Goal: Task Accomplishment & Management: Manage account settings

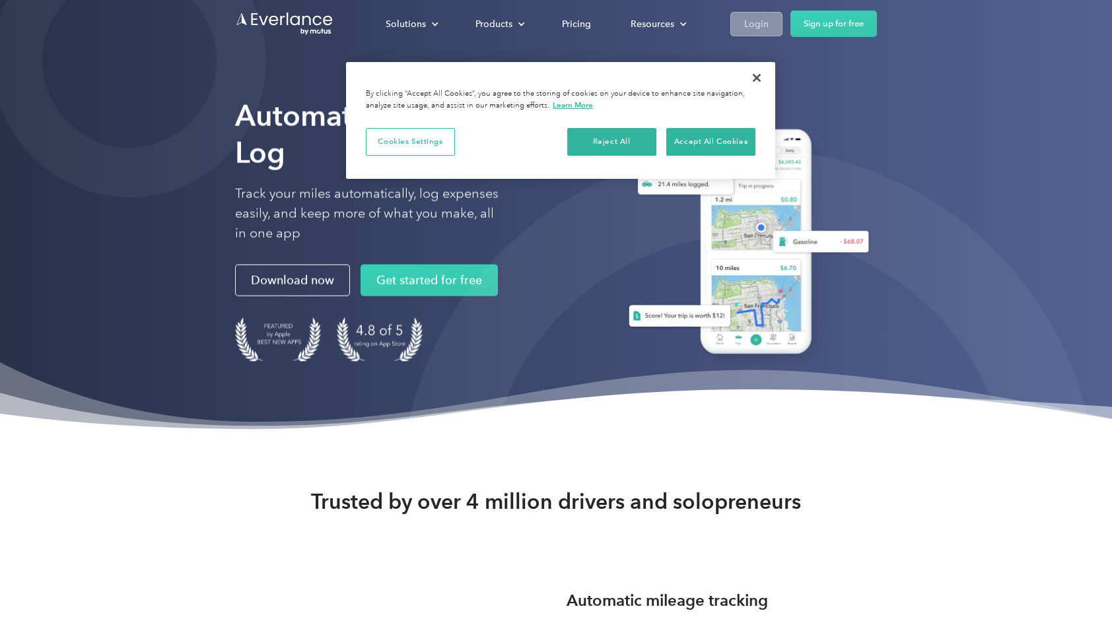
click at [765, 15] on link "Login" at bounding box center [756, 24] width 52 height 24
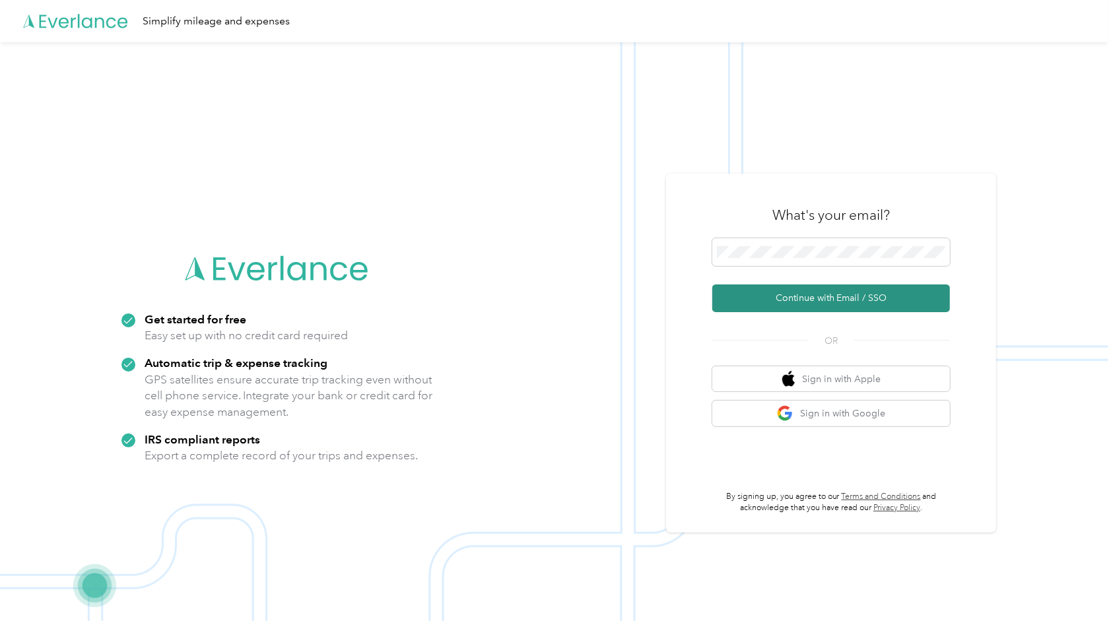
click at [800, 305] on button "Continue with Email / SSO" at bounding box center [831, 299] width 238 height 28
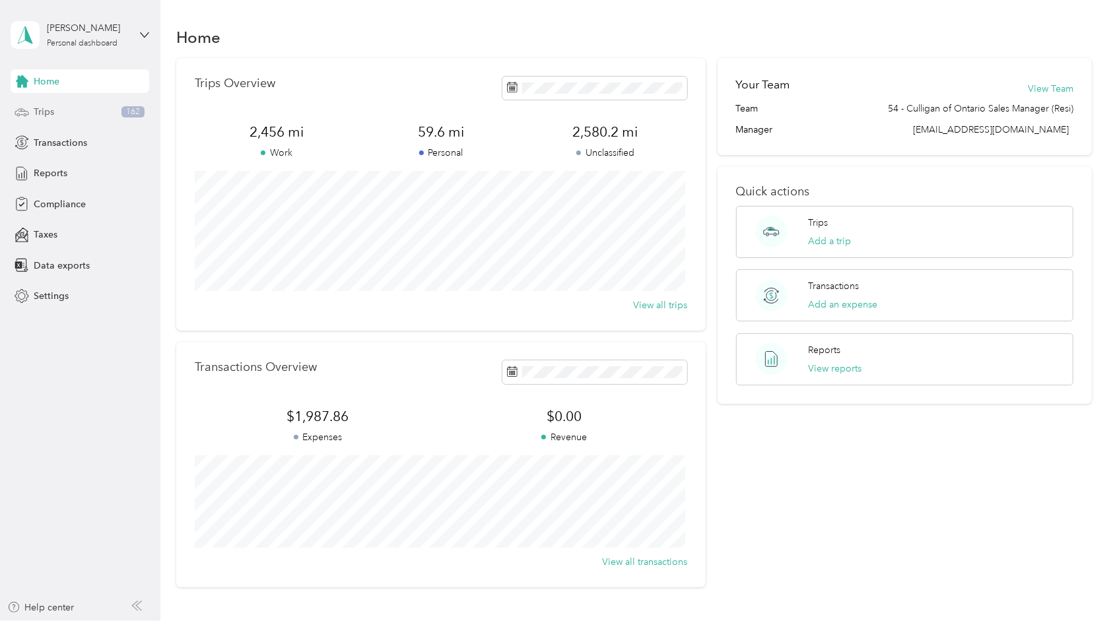
click at [42, 108] on span "Trips" at bounding box center [44, 112] width 20 height 14
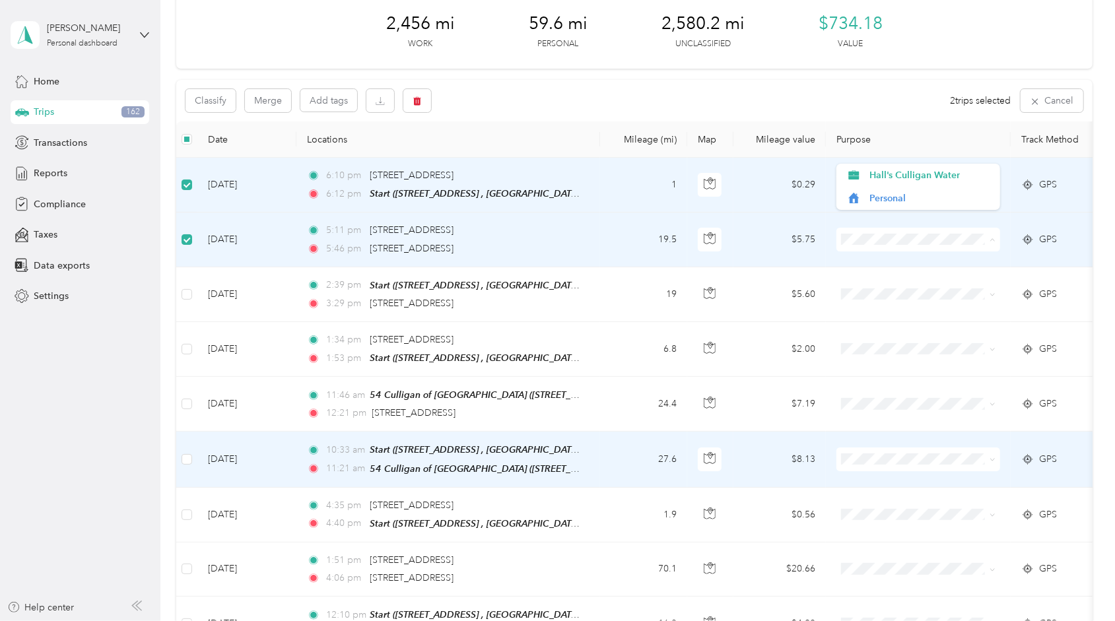
scroll to position [198, 0]
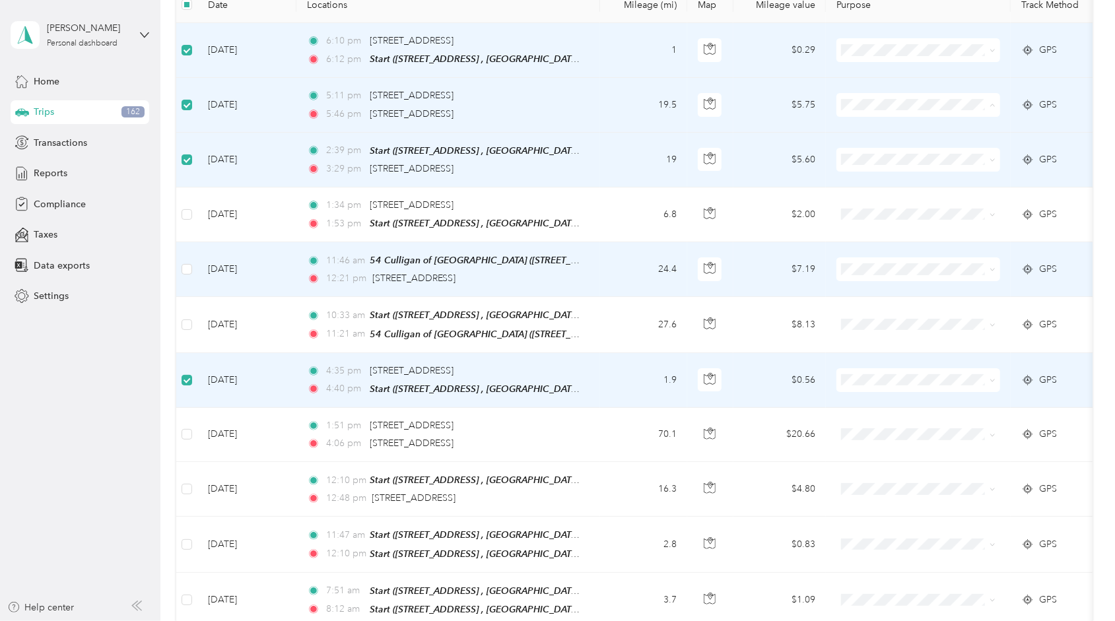
click at [192, 265] on td at bounding box center [186, 269] width 21 height 55
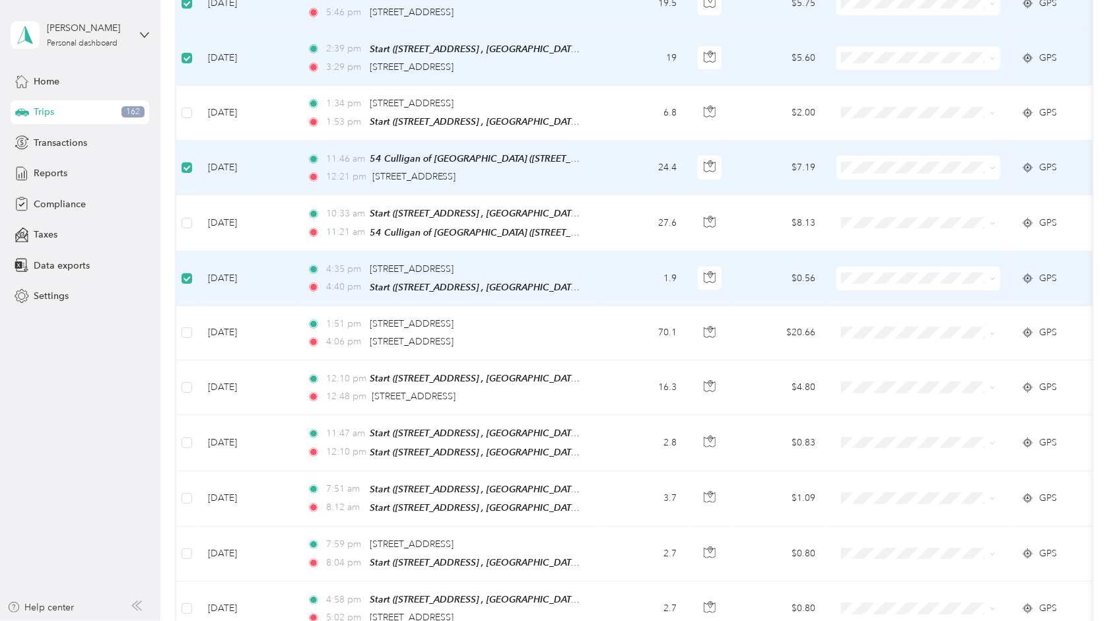
scroll to position [396, 0]
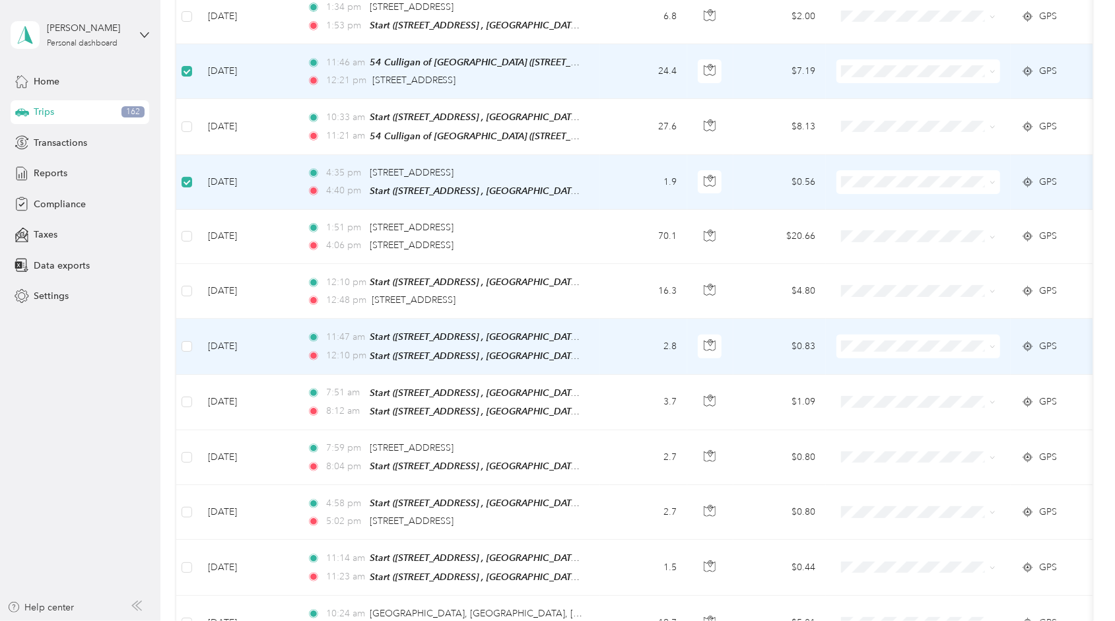
click at [180, 339] on td at bounding box center [186, 346] width 21 height 55
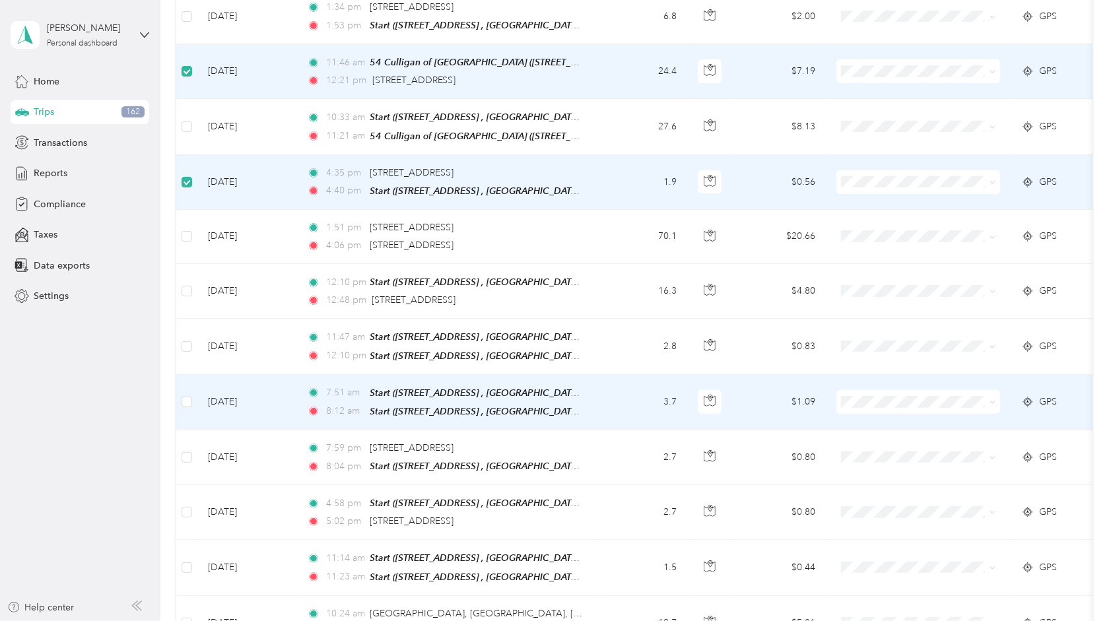
drag, startPoint x: 193, startPoint y: 395, endPoint x: 194, endPoint y: 363, distance: 31.7
click at [193, 395] on td at bounding box center [186, 402] width 21 height 55
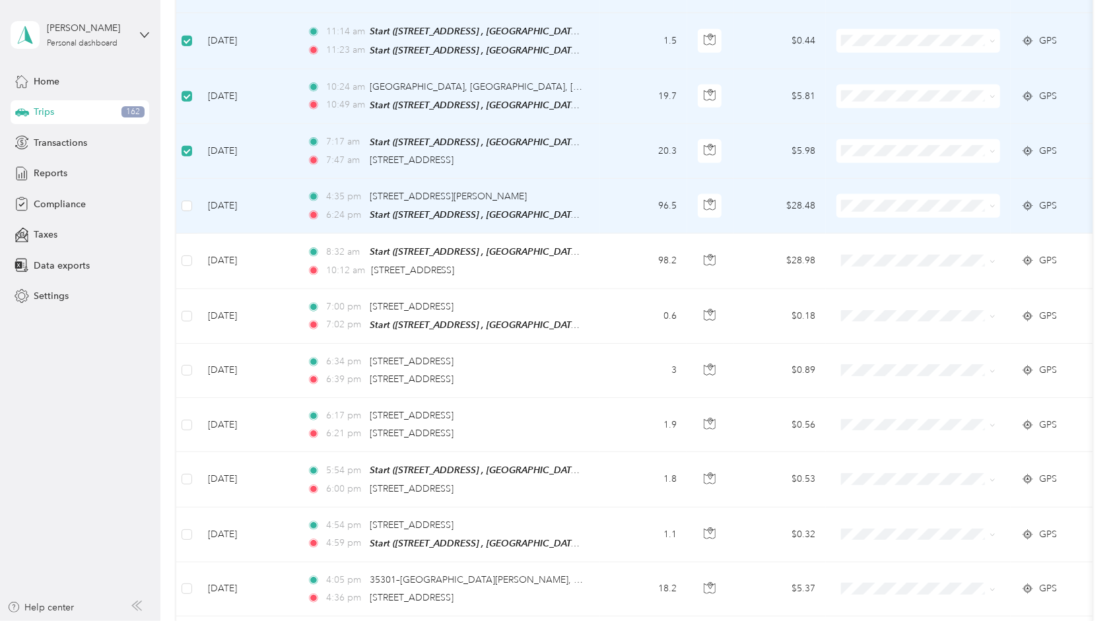
scroll to position [924, 0]
click at [188, 197] on label at bounding box center [187, 204] width 11 height 15
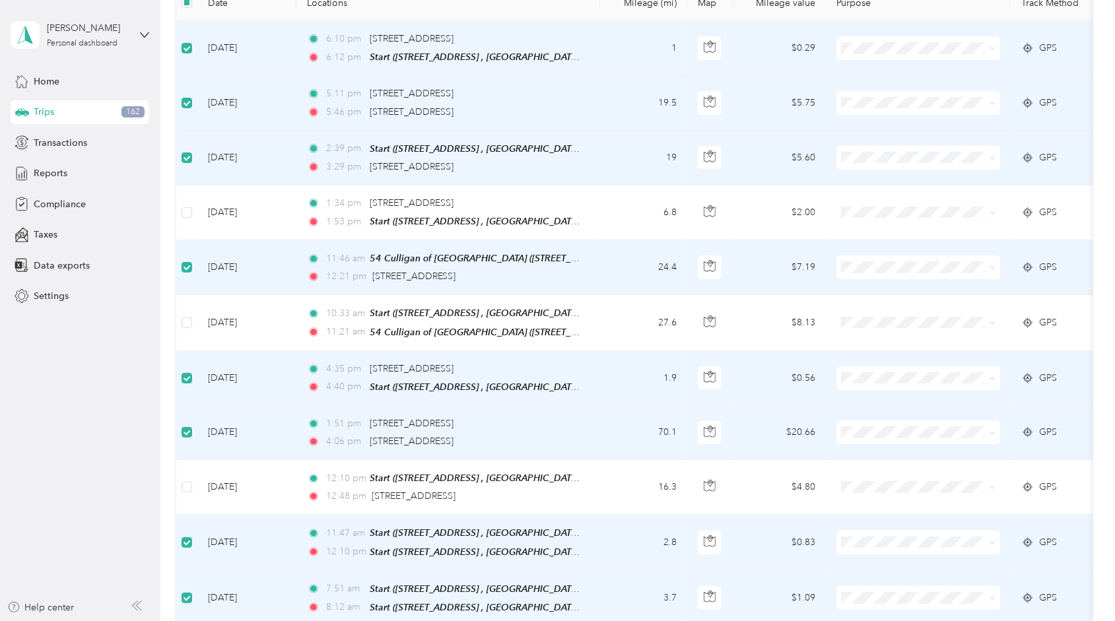
scroll to position [0, 0]
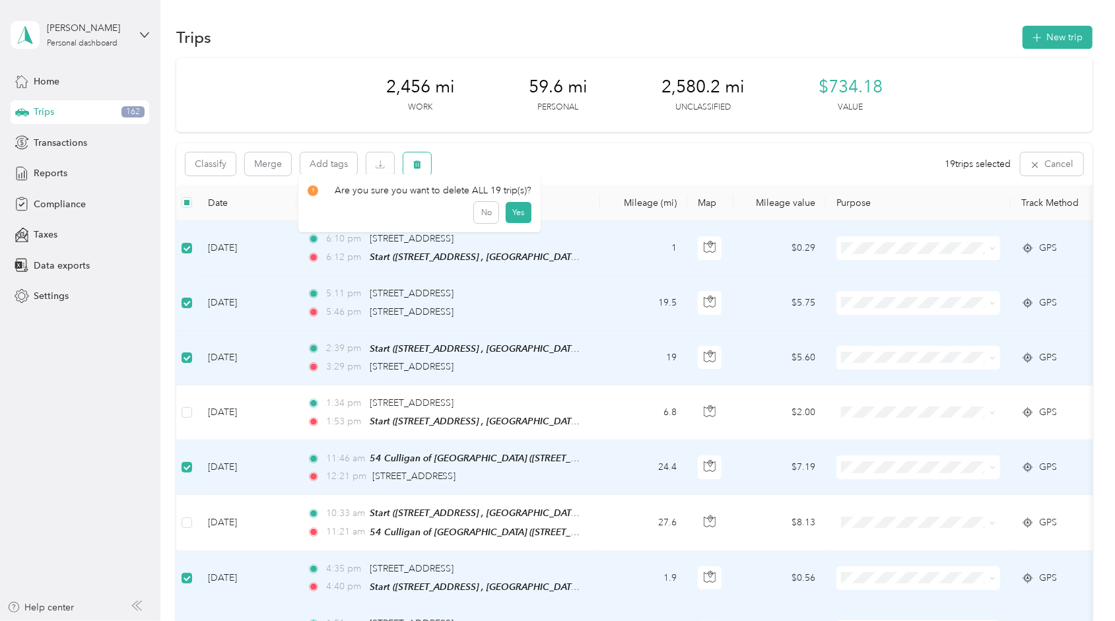
click at [414, 166] on icon "button" at bounding box center [417, 164] width 9 height 9
click at [510, 218] on div "Click to name as a Favorite Place" at bounding box center [473, 210] width 154 height 32
click at [515, 226] on button "Yes" at bounding box center [519, 219] width 26 height 21
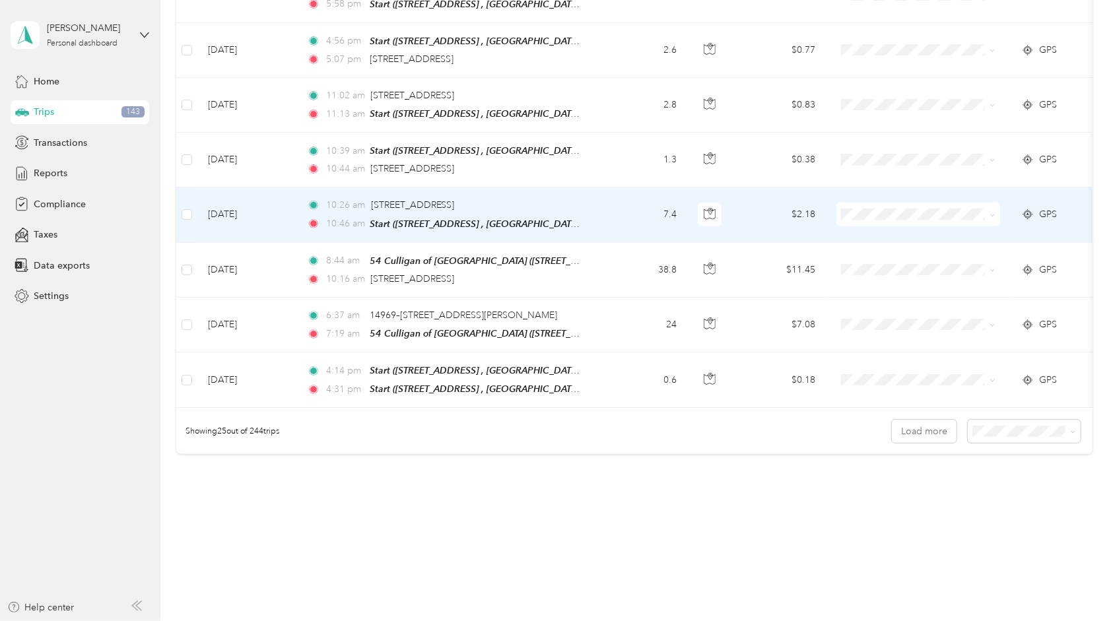
scroll to position [1191, 0]
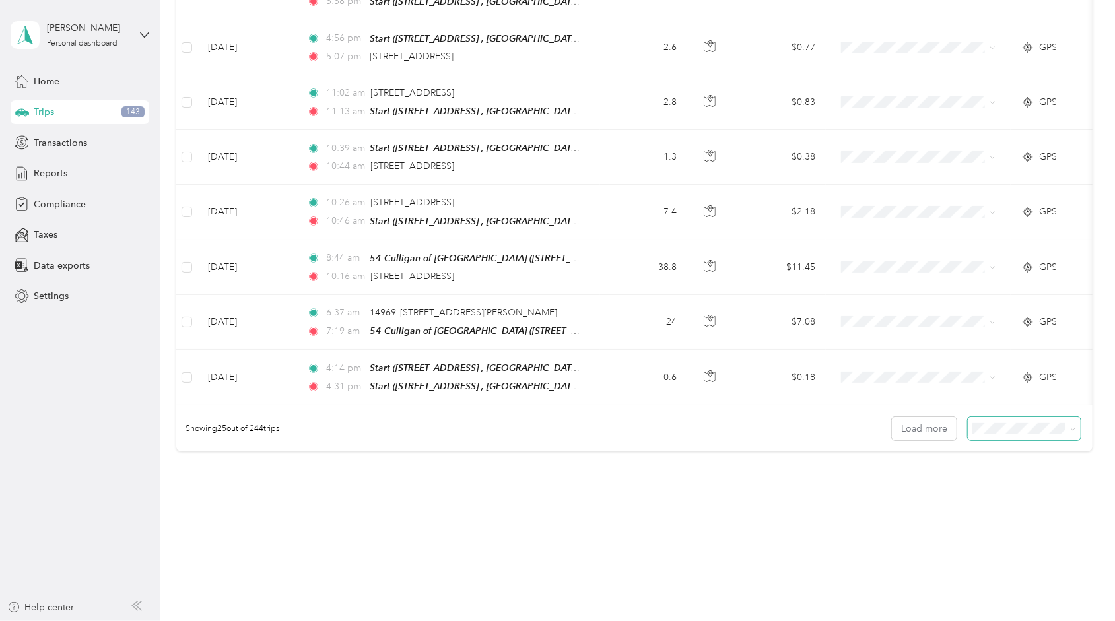
click at [984, 417] on span at bounding box center [1024, 428] width 113 height 23
click at [989, 482] on span "100 per load" at bounding box center [1001, 484] width 54 height 11
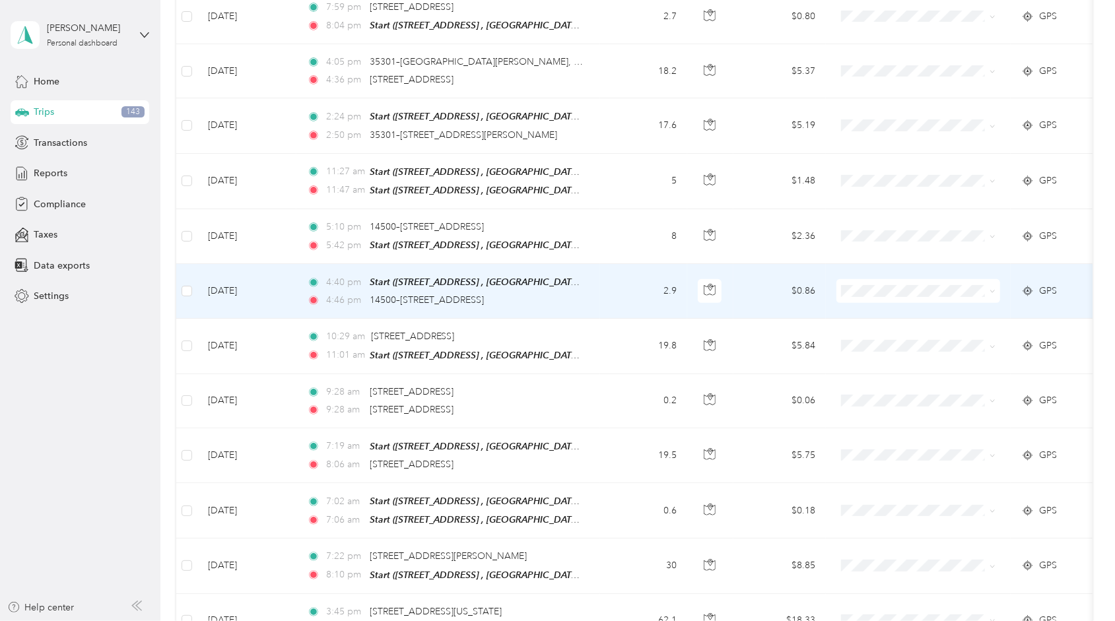
scroll to position [135, 0]
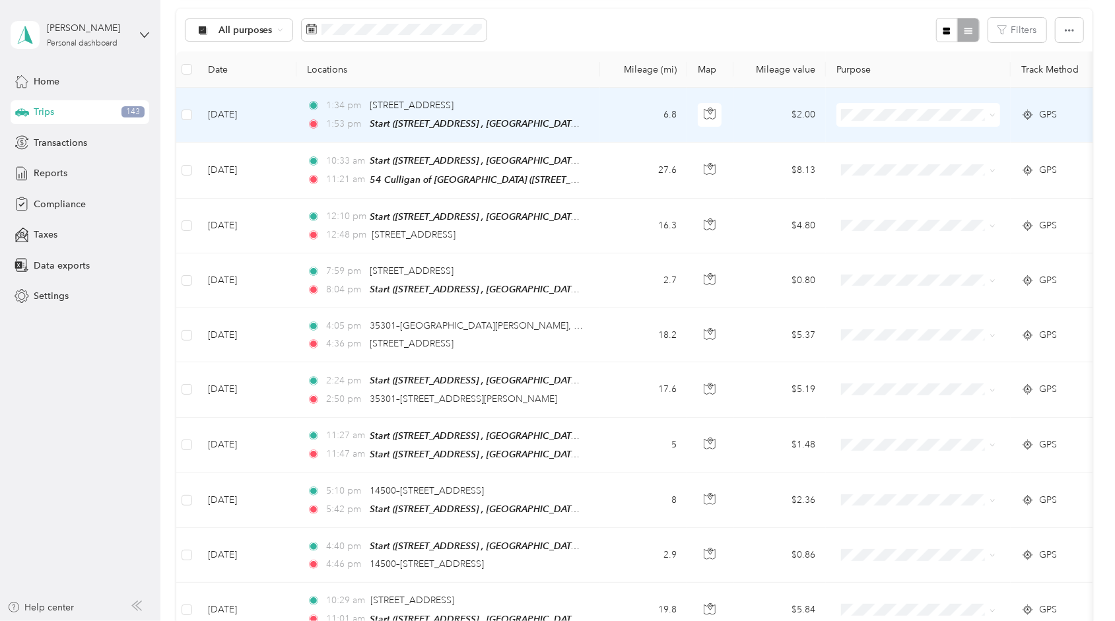
click at [876, 161] on span "Personal" at bounding box center [931, 158] width 122 height 14
click at [888, 141] on li "Hall's Culligan Water" at bounding box center [919, 134] width 164 height 23
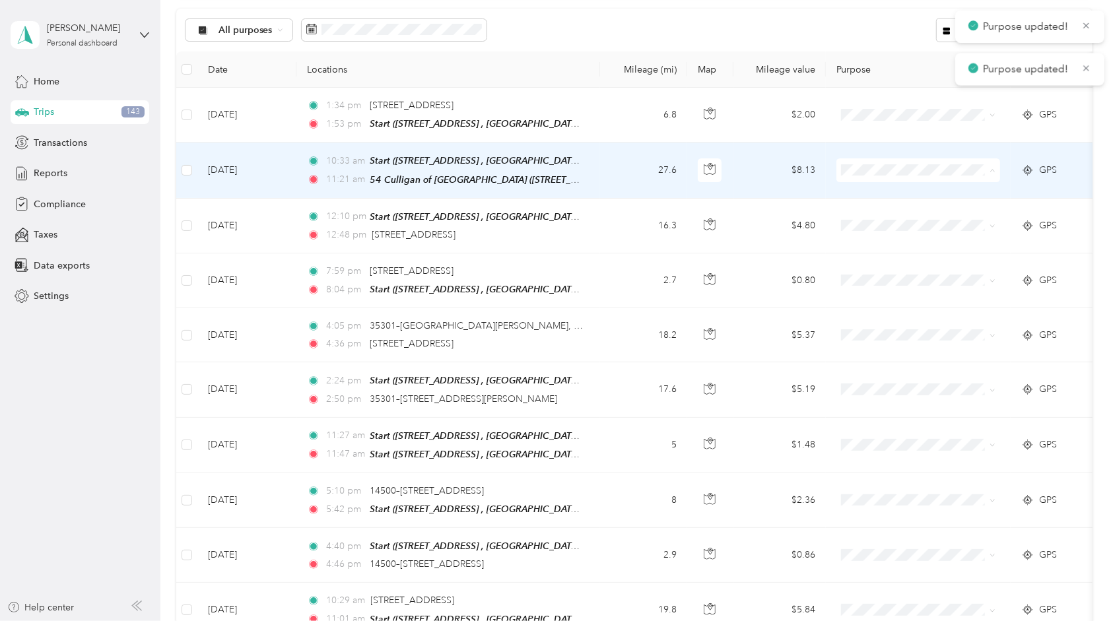
click at [881, 190] on span "Hall's Culligan Water" at bounding box center [931, 193] width 122 height 14
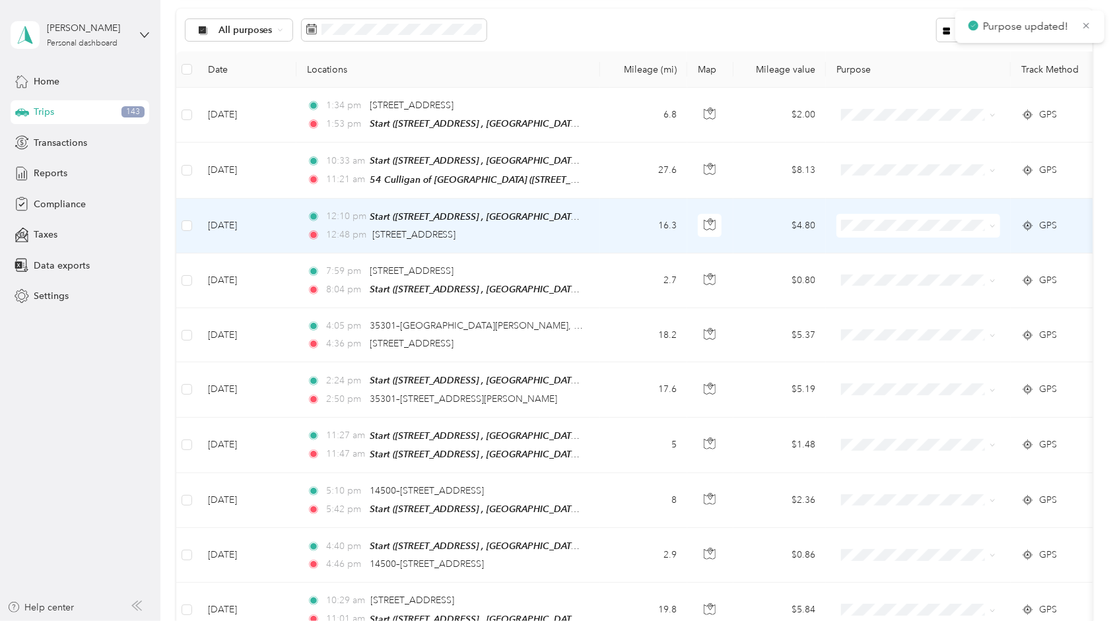
click at [877, 214] on span at bounding box center [919, 226] width 164 height 24
click at [874, 251] on li "Hall's Culligan Water" at bounding box center [919, 243] width 164 height 23
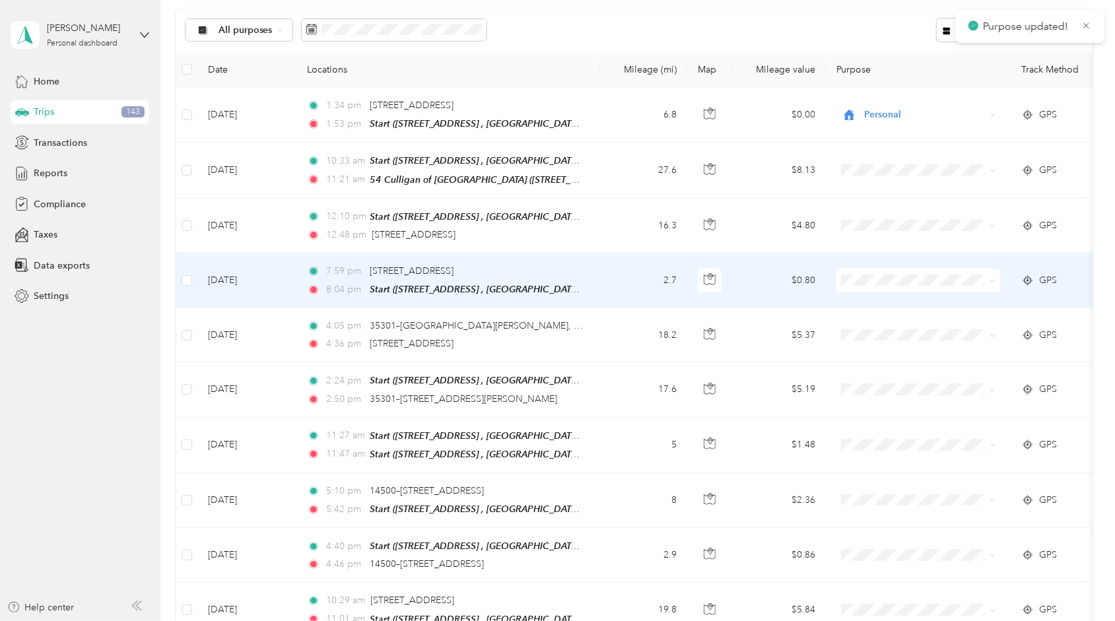
click at [872, 299] on span "Hall's Culligan Water" at bounding box center [931, 301] width 122 height 14
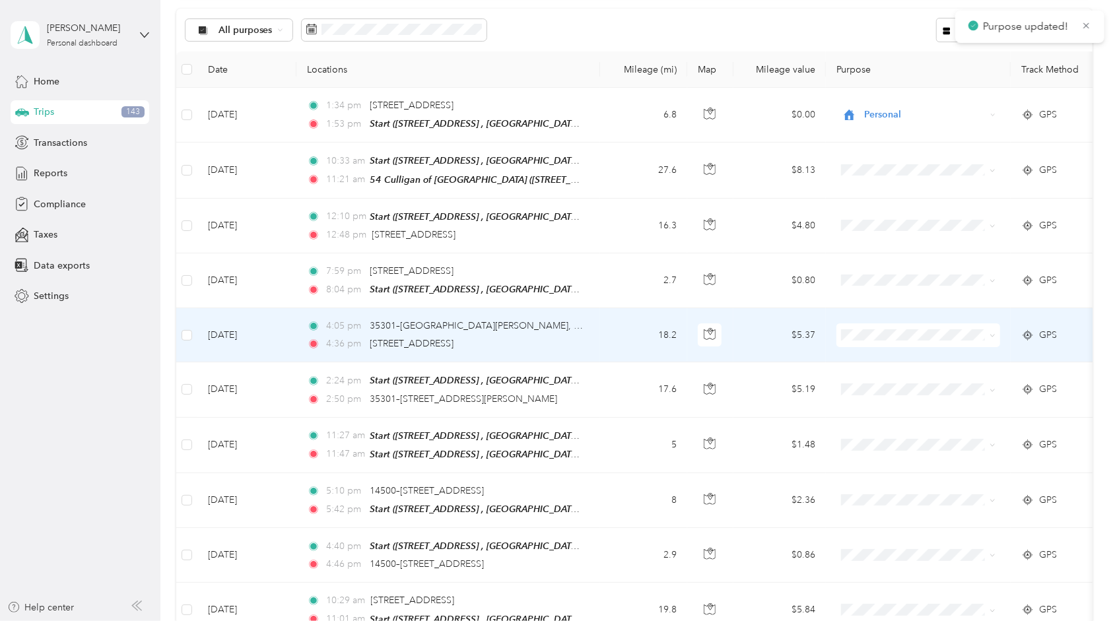
click at [872, 324] on span at bounding box center [919, 336] width 164 height 24
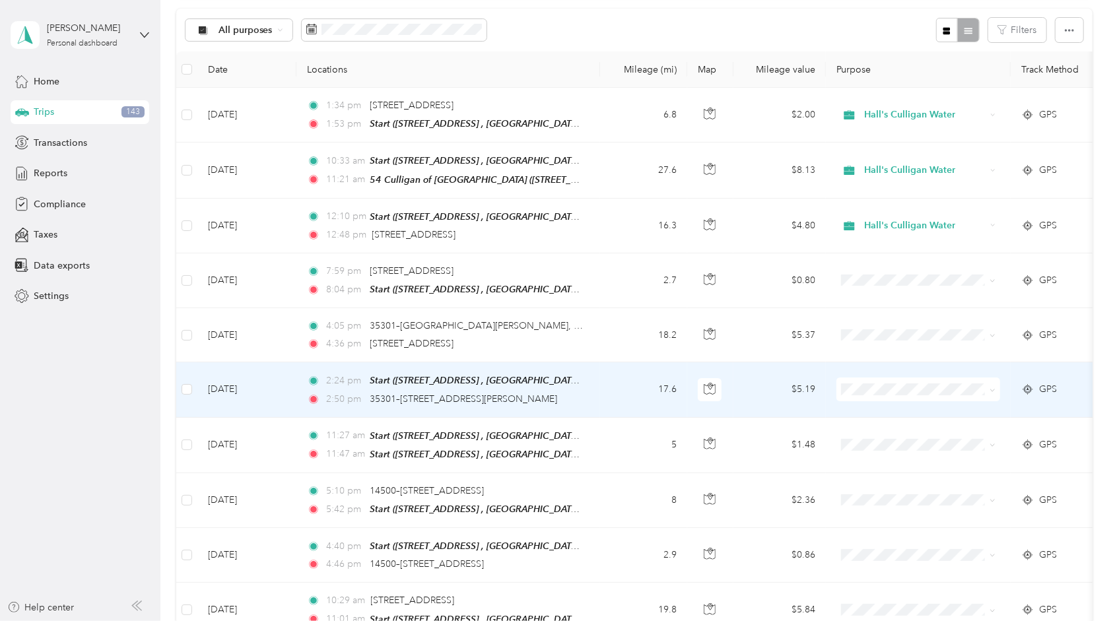
scroll to position [267, 0]
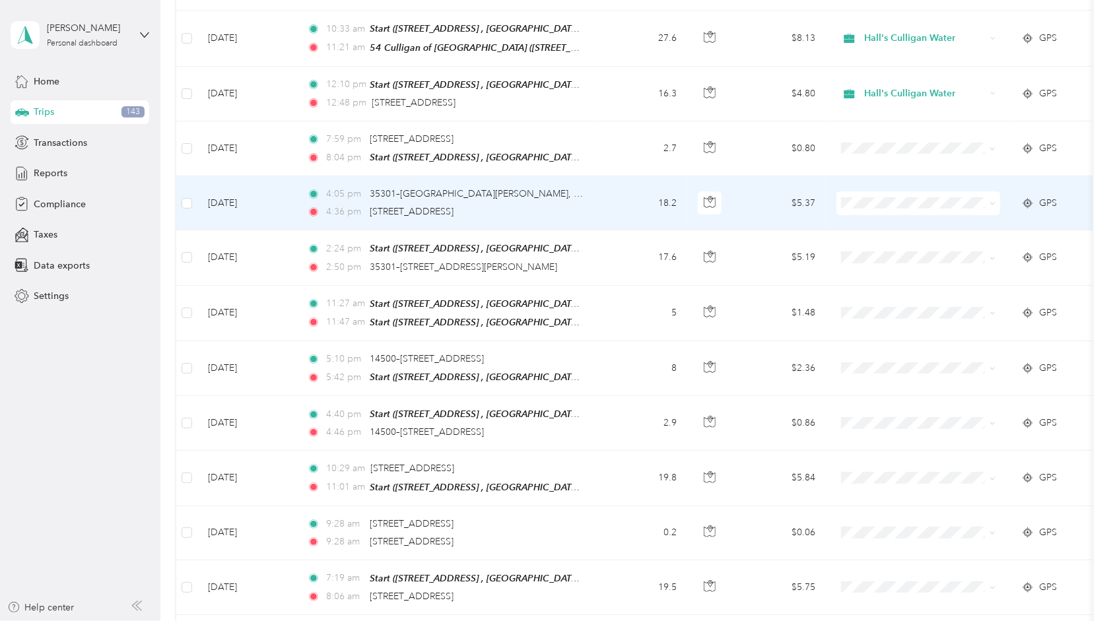
click at [881, 218] on span "Hall's Culligan Water" at bounding box center [931, 222] width 122 height 14
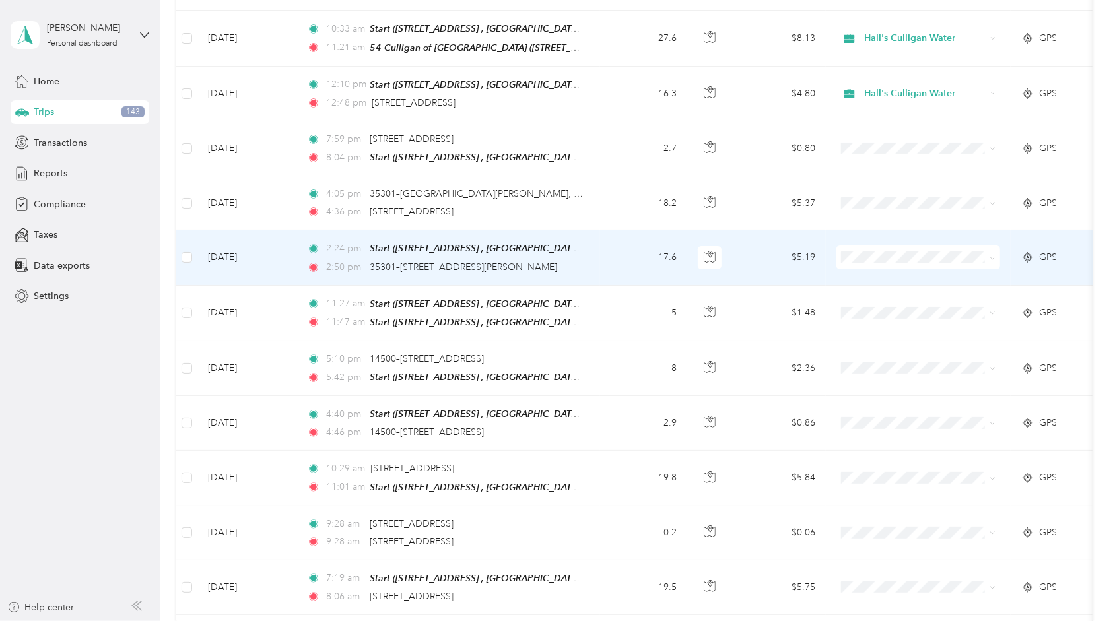
click at [874, 232] on td at bounding box center [918, 257] width 185 height 55
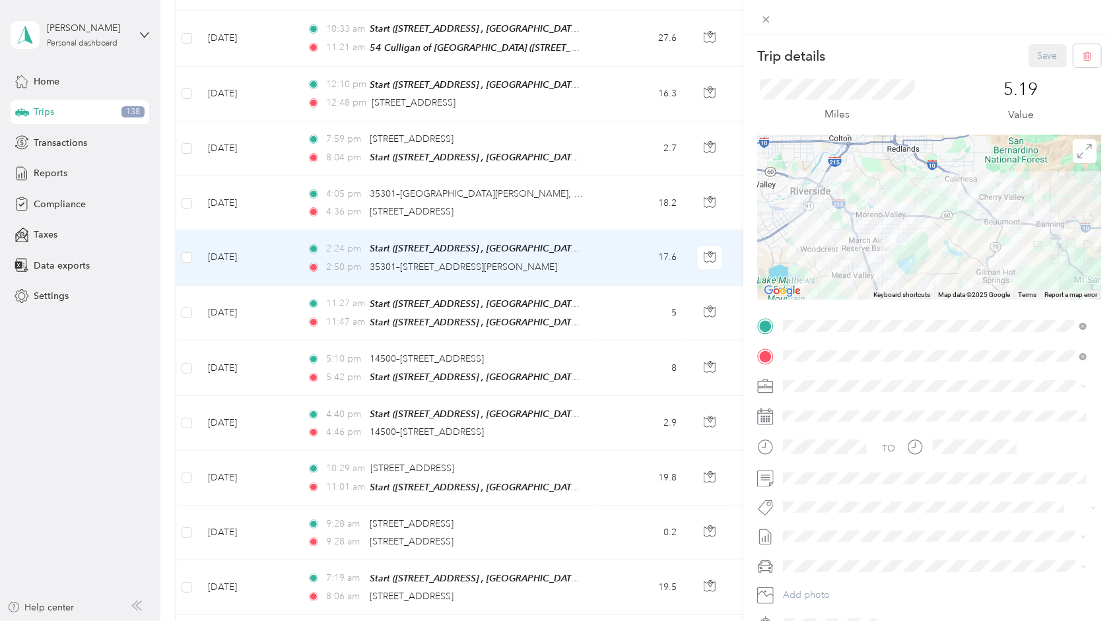
click at [831, 407] on span "Hall's Culligan Water" at bounding box center [830, 405] width 85 height 11
click at [1043, 56] on button "Save" at bounding box center [1048, 55] width 38 height 23
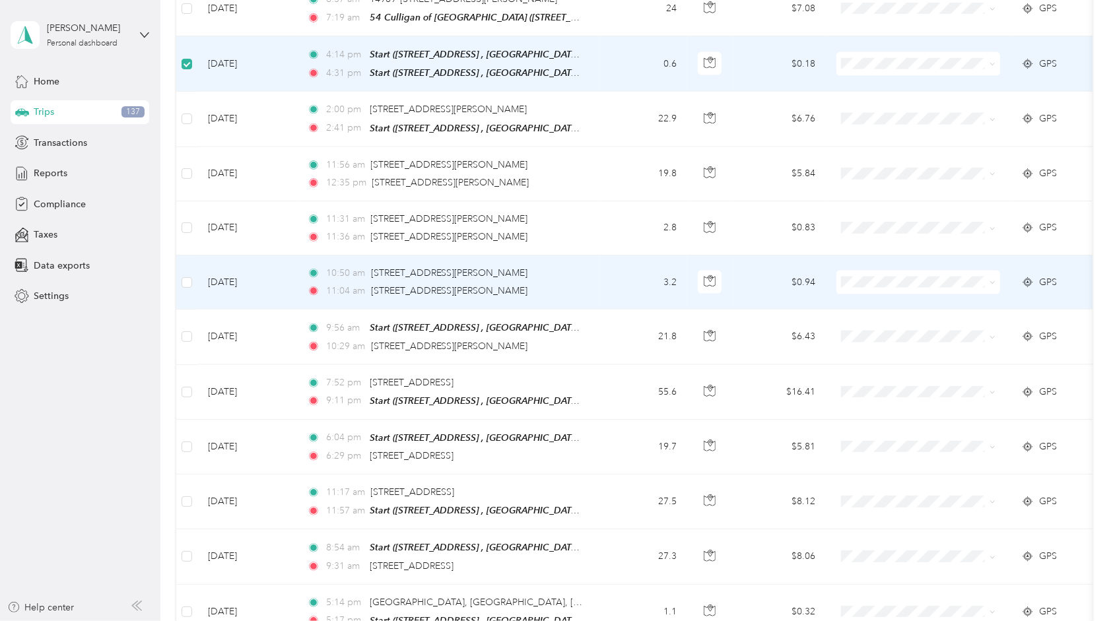
scroll to position [1521, 0]
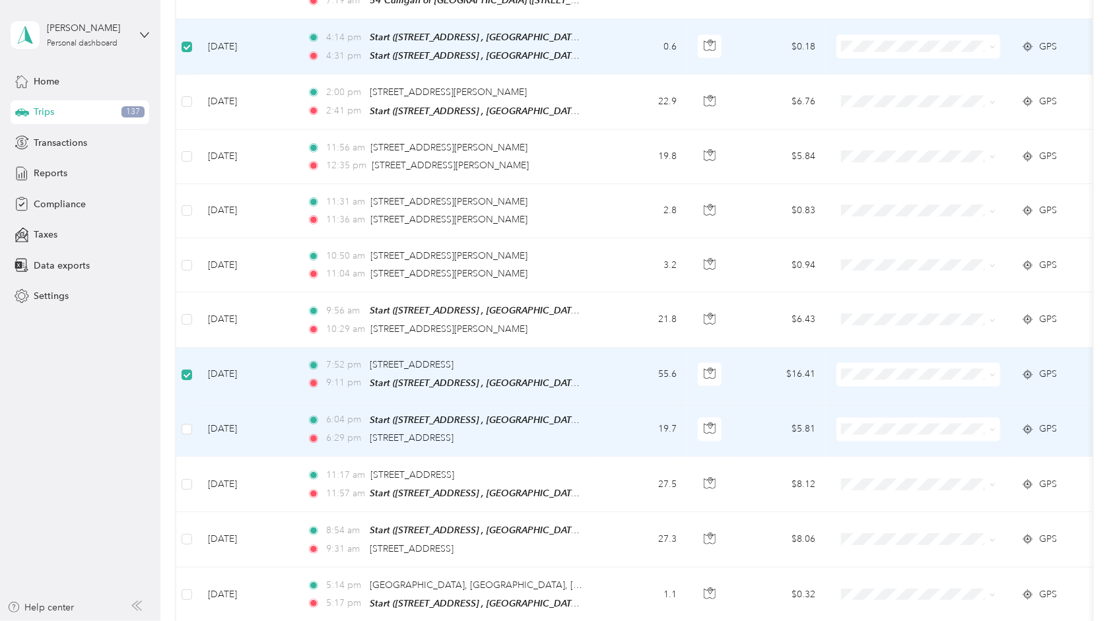
drag, startPoint x: 185, startPoint y: 397, endPoint x: 178, endPoint y: 401, distance: 7.7
click at [184, 423] on label at bounding box center [187, 430] width 11 height 15
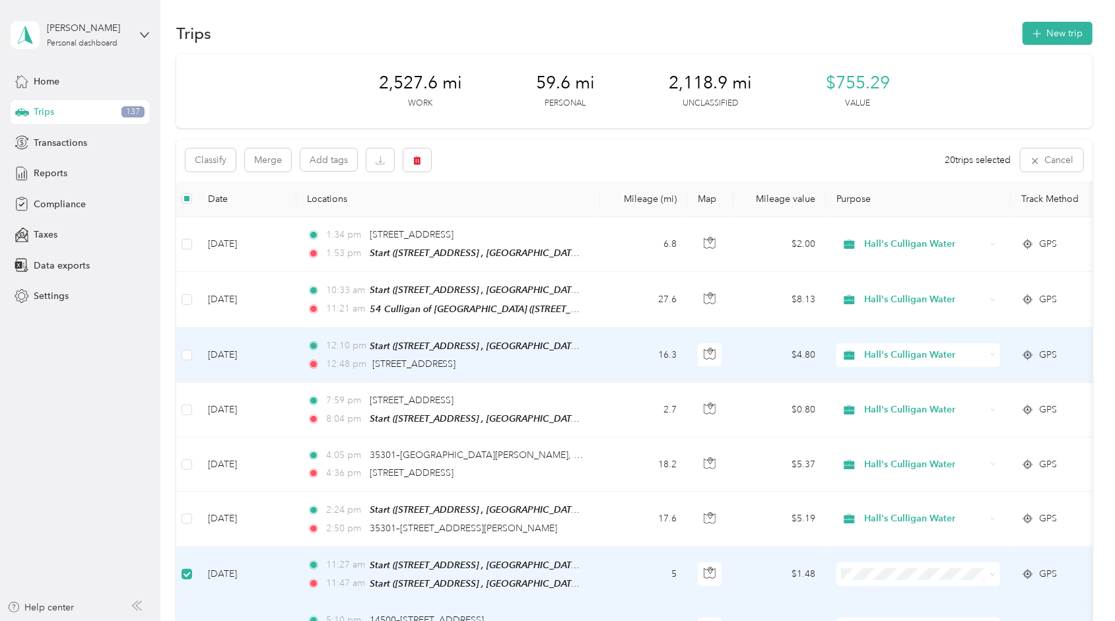
scroll to position [0, 0]
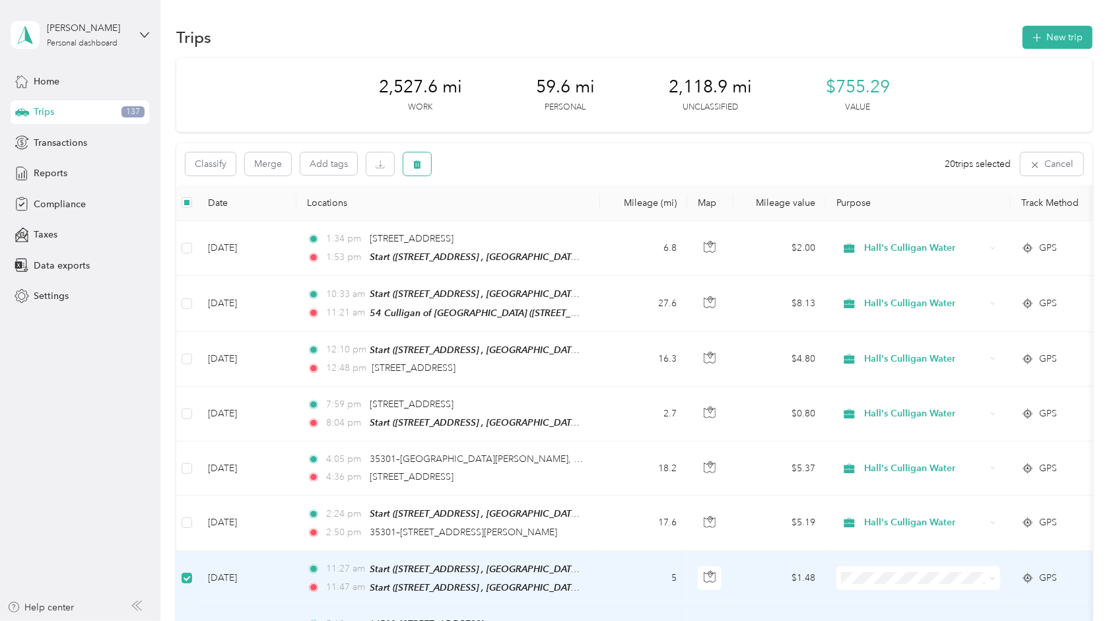
click at [413, 162] on icon "button" at bounding box center [417, 164] width 9 height 9
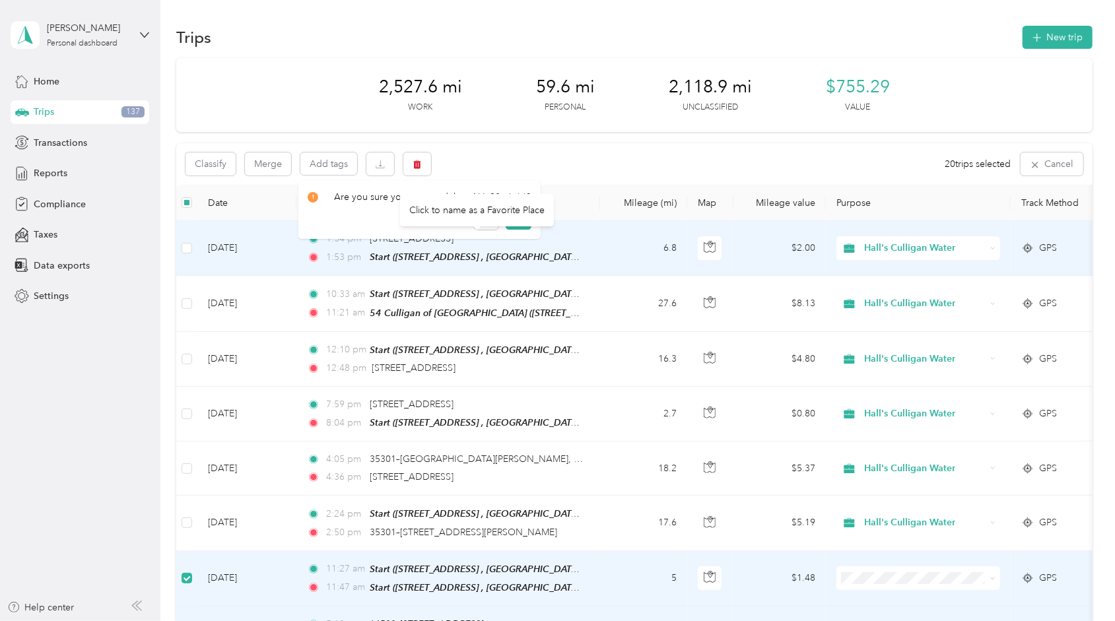
click at [516, 217] on div "Click to name as a Favorite Place" at bounding box center [477, 210] width 154 height 32
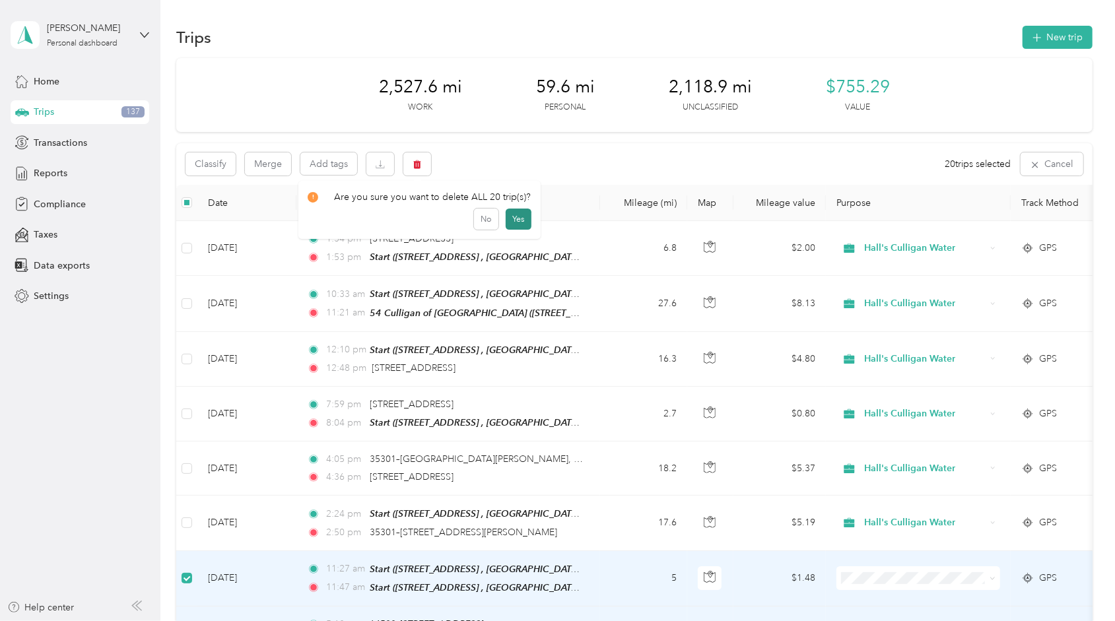
click at [508, 228] on button "Yes" at bounding box center [519, 219] width 26 height 21
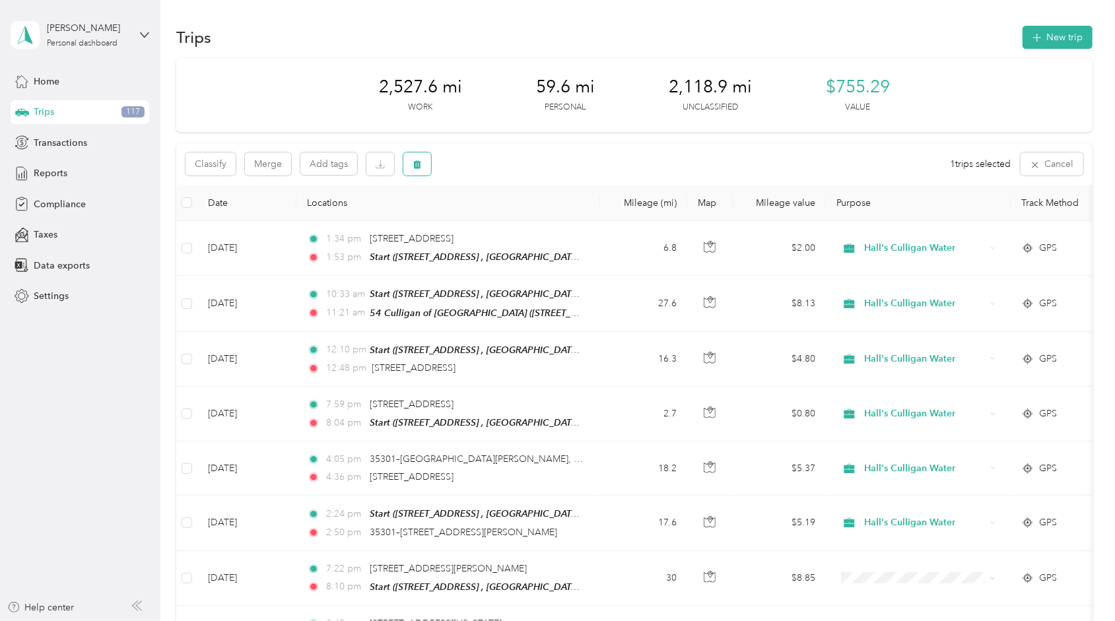
click at [415, 167] on icon "button" at bounding box center [417, 164] width 8 height 9
click at [516, 220] on button "Yes" at bounding box center [516, 219] width 26 height 21
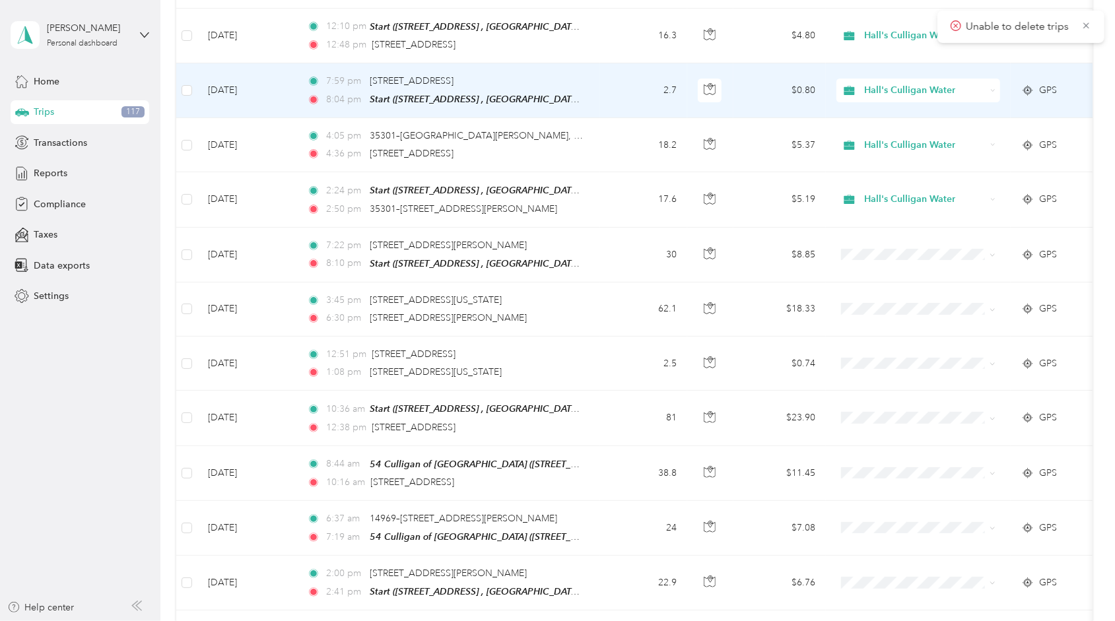
scroll to position [330, 0]
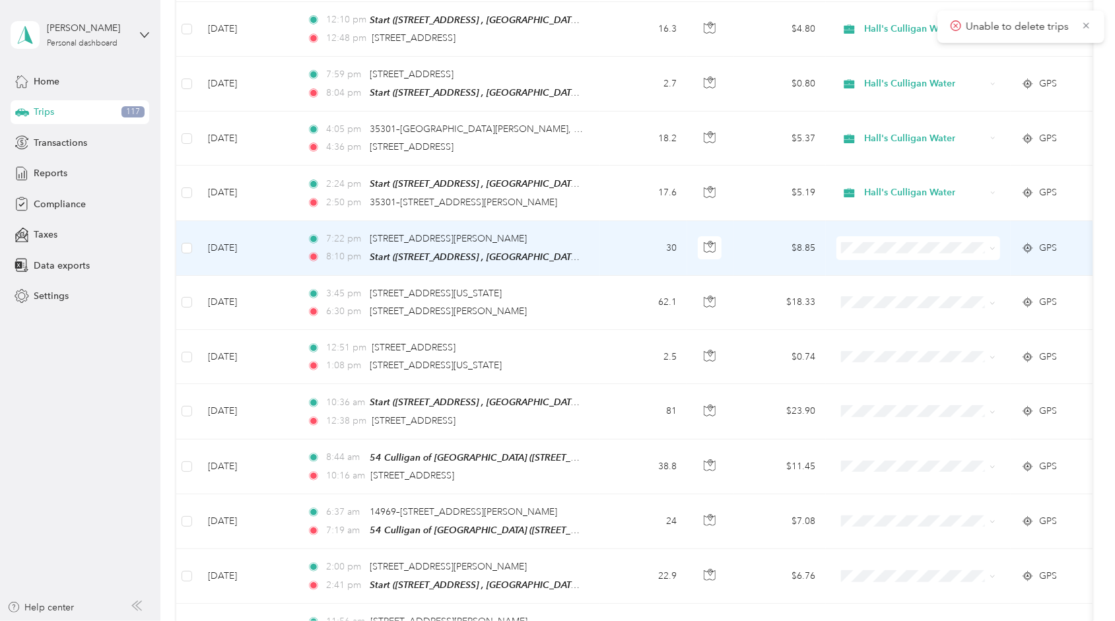
click at [903, 236] on span at bounding box center [919, 248] width 164 height 24
click at [874, 260] on span "Hall's Culligan Water" at bounding box center [931, 267] width 122 height 14
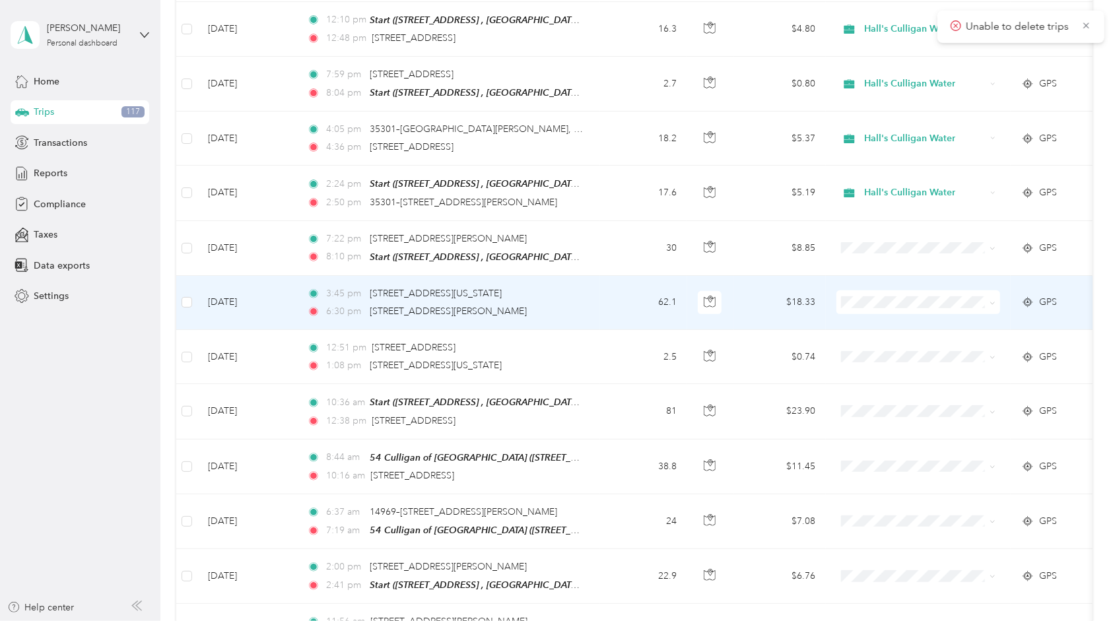
click at [868, 291] on span at bounding box center [919, 303] width 164 height 24
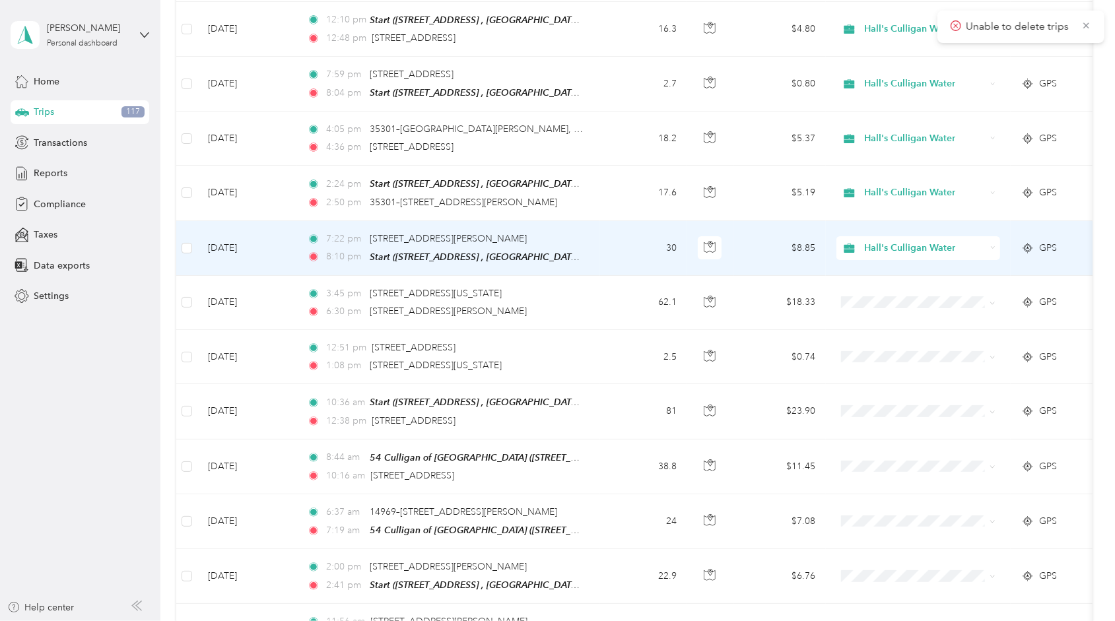
click at [888, 241] on span "Hall's Culligan Water" at bounding box center [925, 248] width 121 height 15
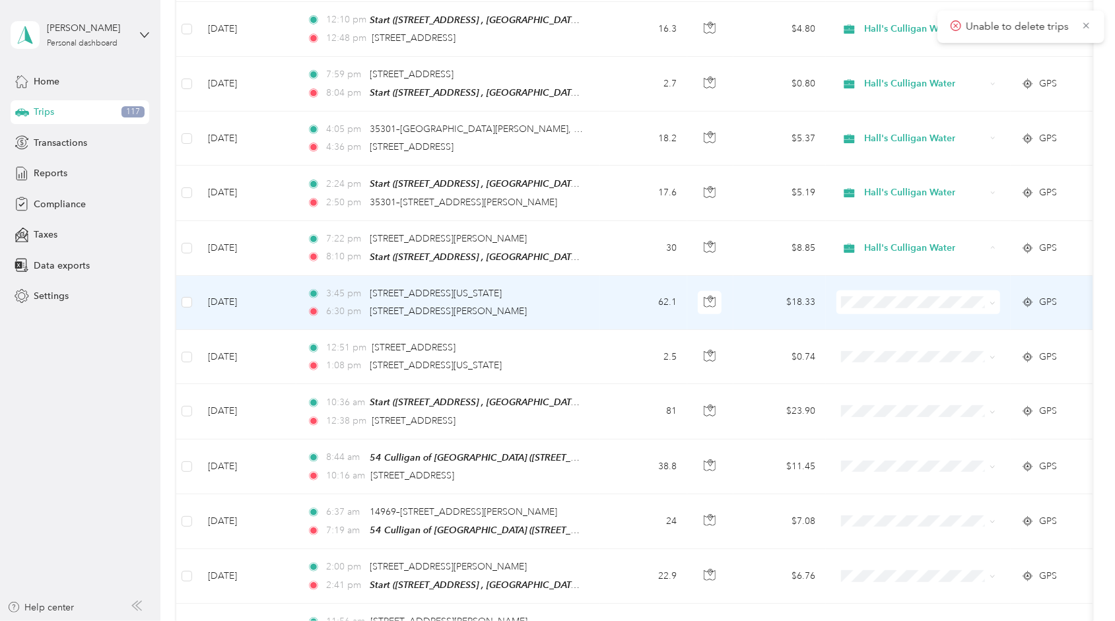
click at [915, 314] on td at bounding box center [918, 303] width 185 height 54
click at [901, 322] on span "Hall's Culligan Water" at bounding box center [931, 318] width 122 height 14
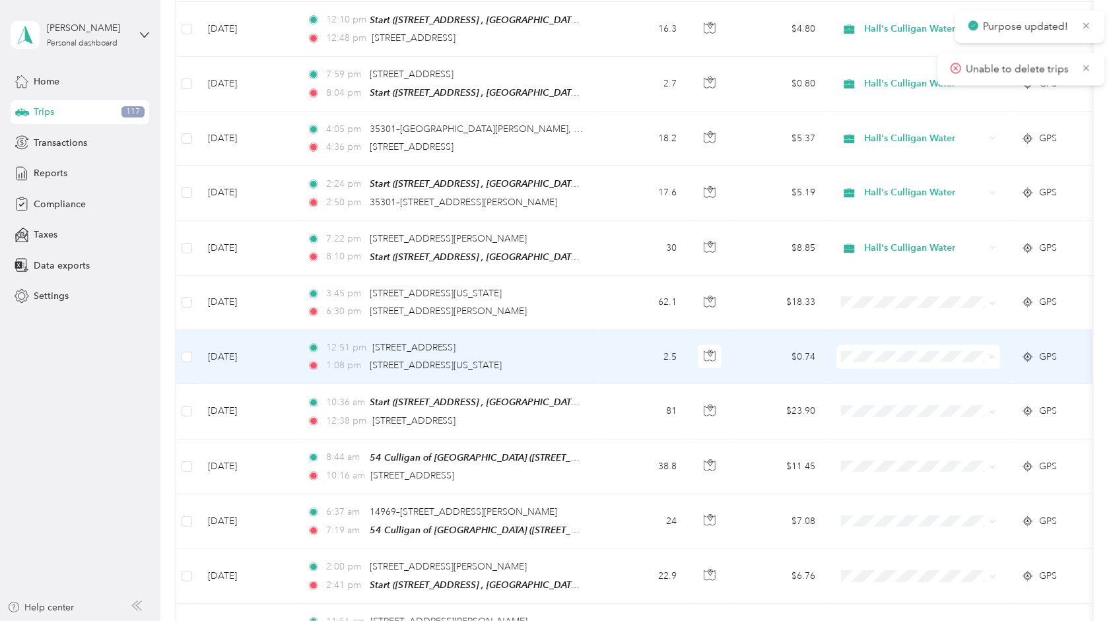
click at [885, 376] on span "Hall's Culligan Water" at bounding box center [931, 375] width 122 height 14
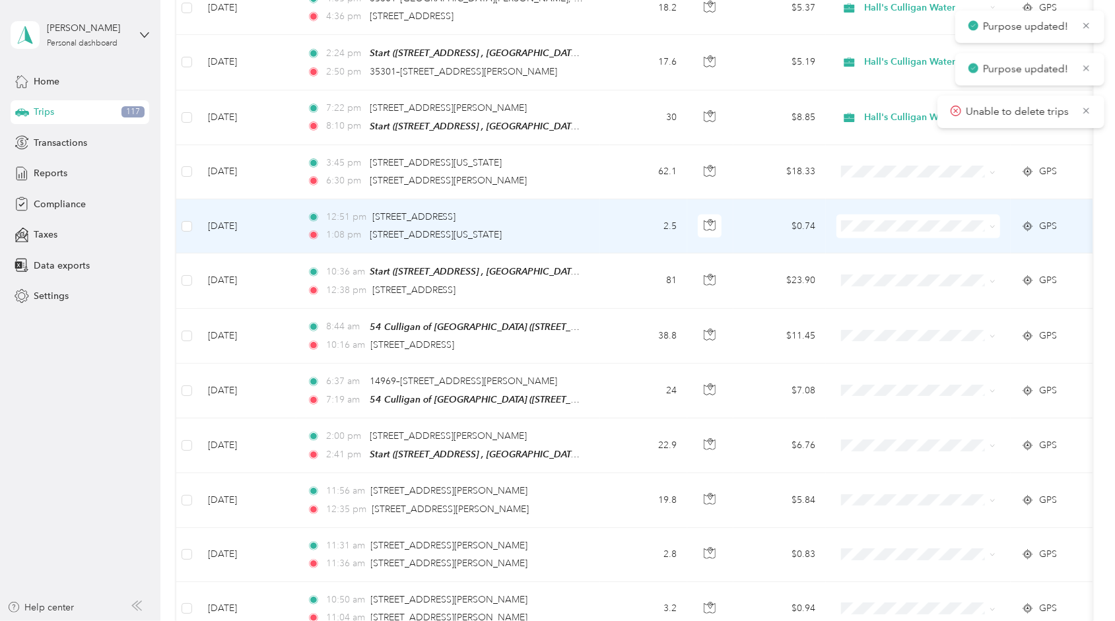
scroll to position [462, 0]
click at [838, 215] on span at bounding box center [919, 225] width 164 height 24
click at [879, 240] on span "Hall's Culligan Water" at bounding box center [931, 243] width 122 height 14
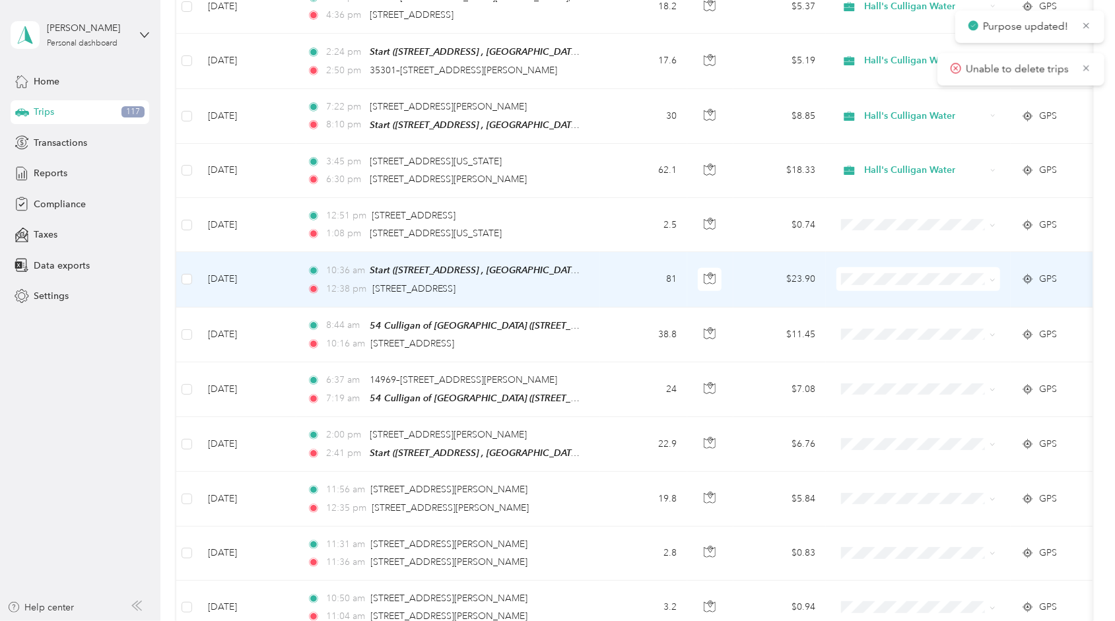
click at [868, 301] on li "Hall's Culligan Water" at bounding box center [919, 290] width 164 height 23
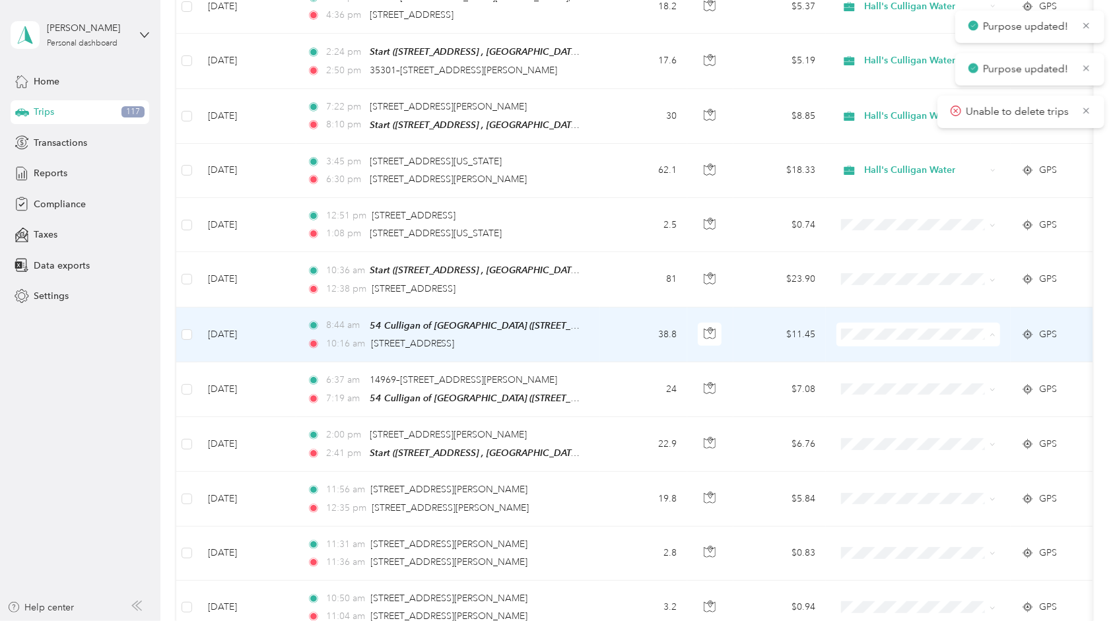
click at [869, 347] on span "Hall's Culligan Water" at bounding box center [918, 351] width 145 height 14
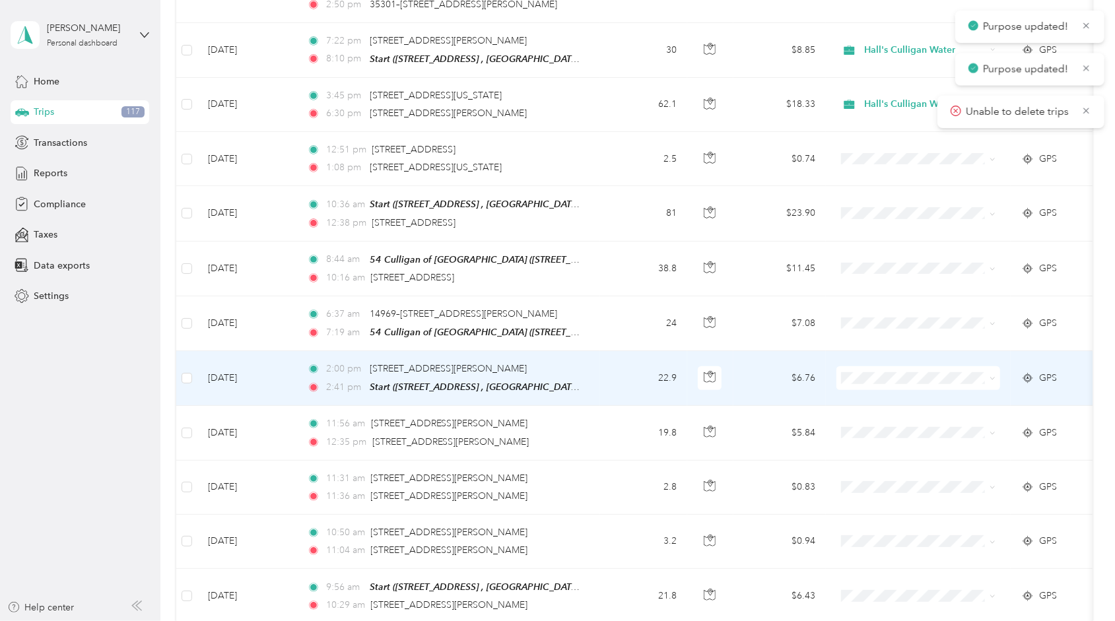
scroll to position [594, 0]
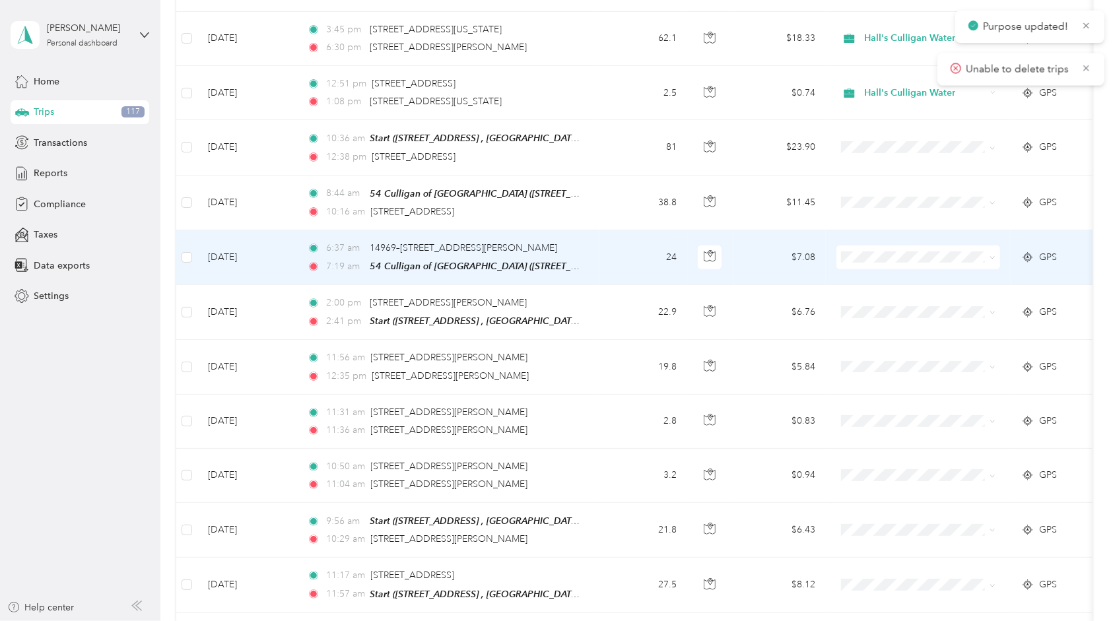
click at [884, 281] on ol "Hall's Culligan Water Personal" at bounding box center [919, 284] width 164 height 46
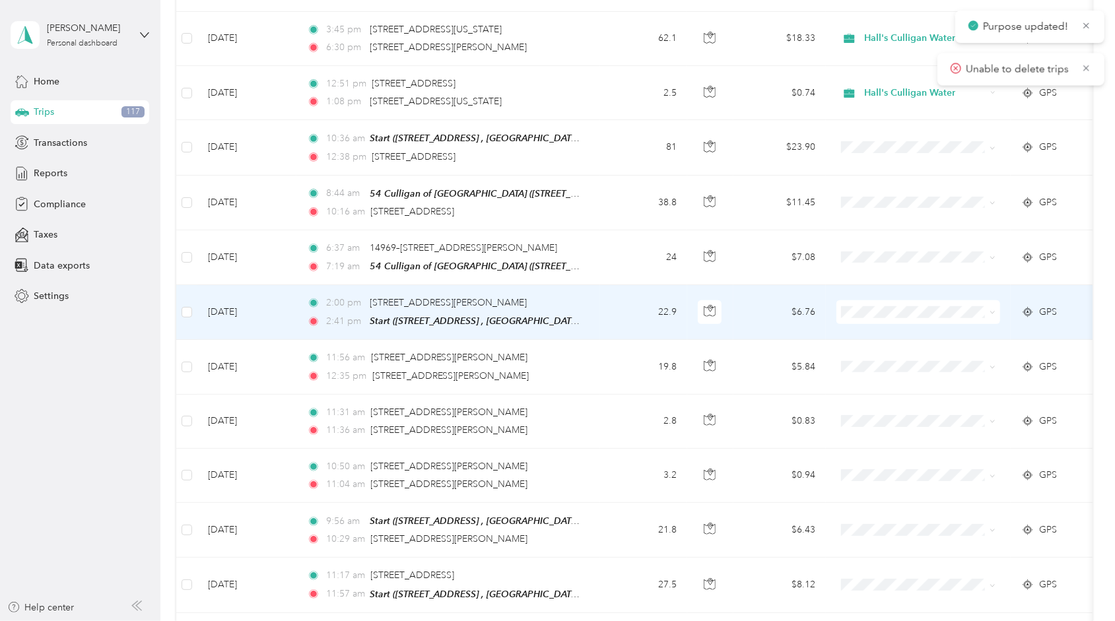
click at [882, 300] on span at bounding box center [919, 312] width 164 height 24
click at [877, 322] on span "Hall's Culligan Water" at bounding box center [931, 327] width 122 height 14
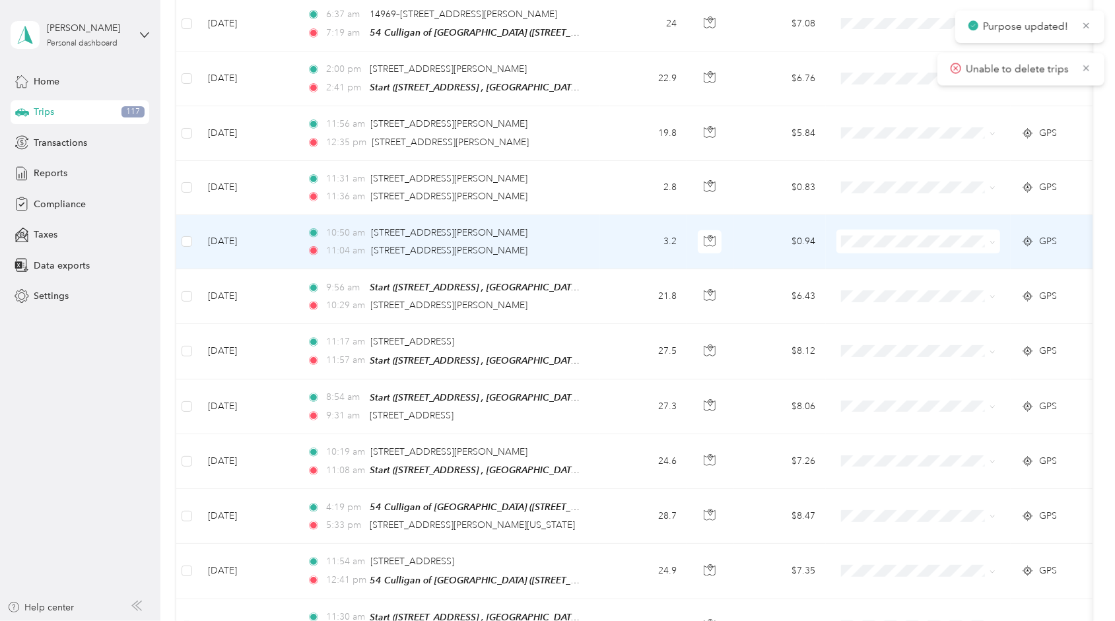
scroll to position [858, 0]
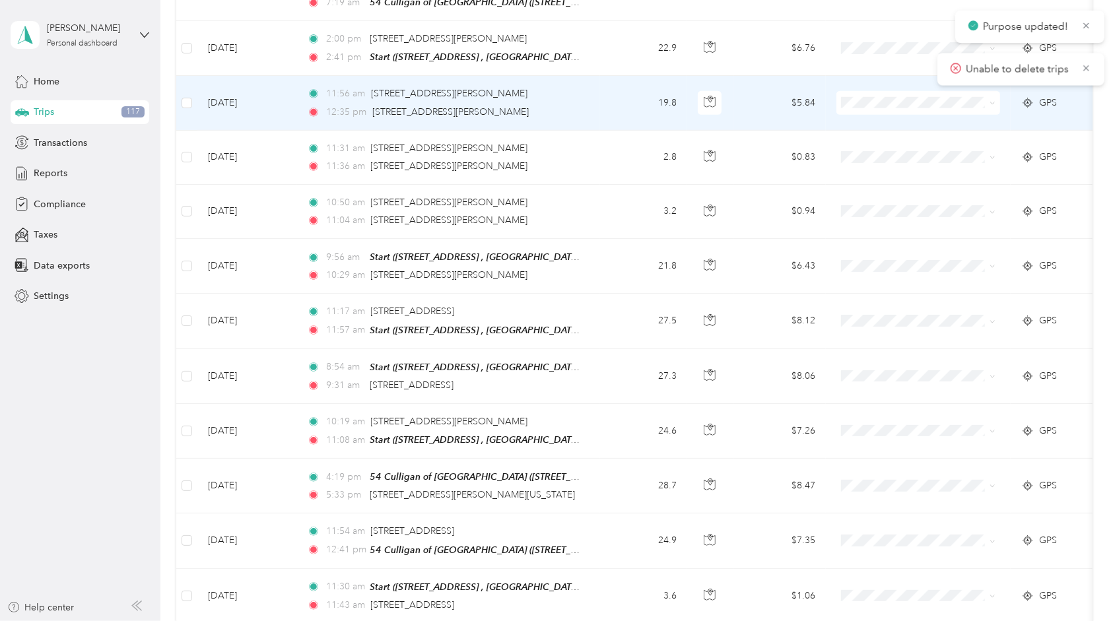
click at [866, 116] on span "Hall's Culligan Water" at bounding box center [918, 113] width 145 height 14
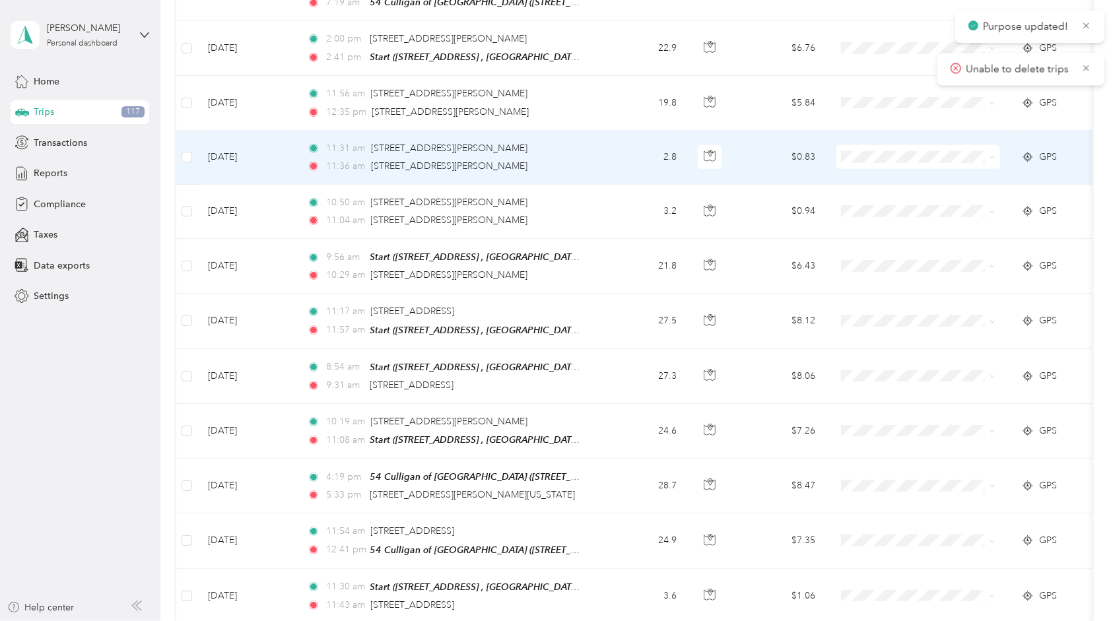
click at [870, 176] on li "Hall's Culligan Water" at bounding box center [919, 171] width 164 height 23
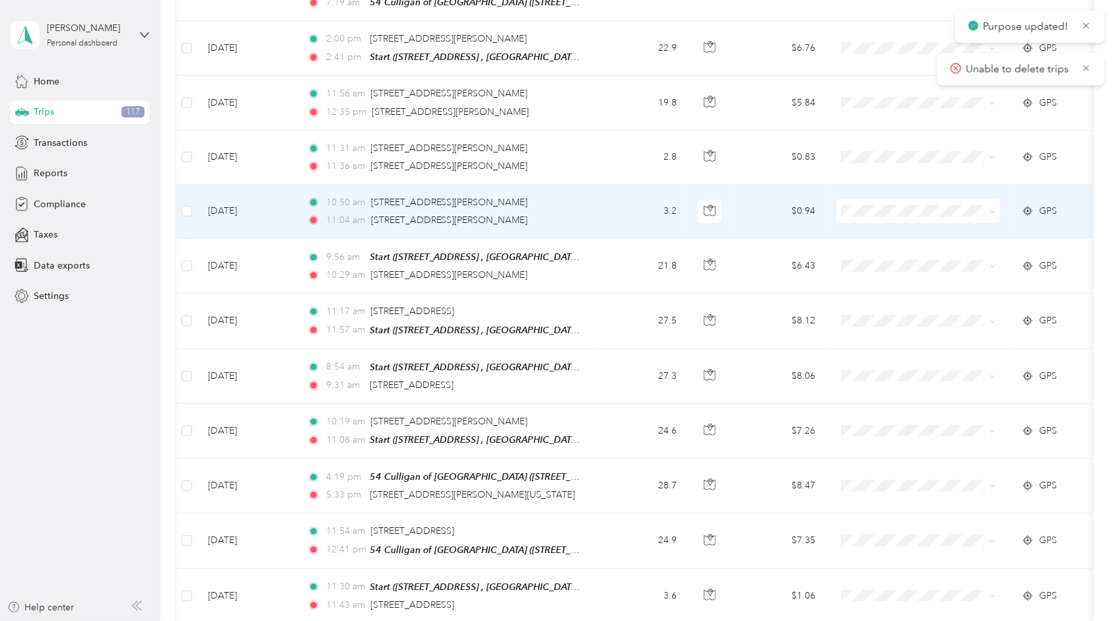
click at [873, 199] on span at bounding box center [919, 211] width 164 height 24
click at [878, 217] on li "Hall's Culligan Water" at bounding box center [919, 222] width 164 height 23
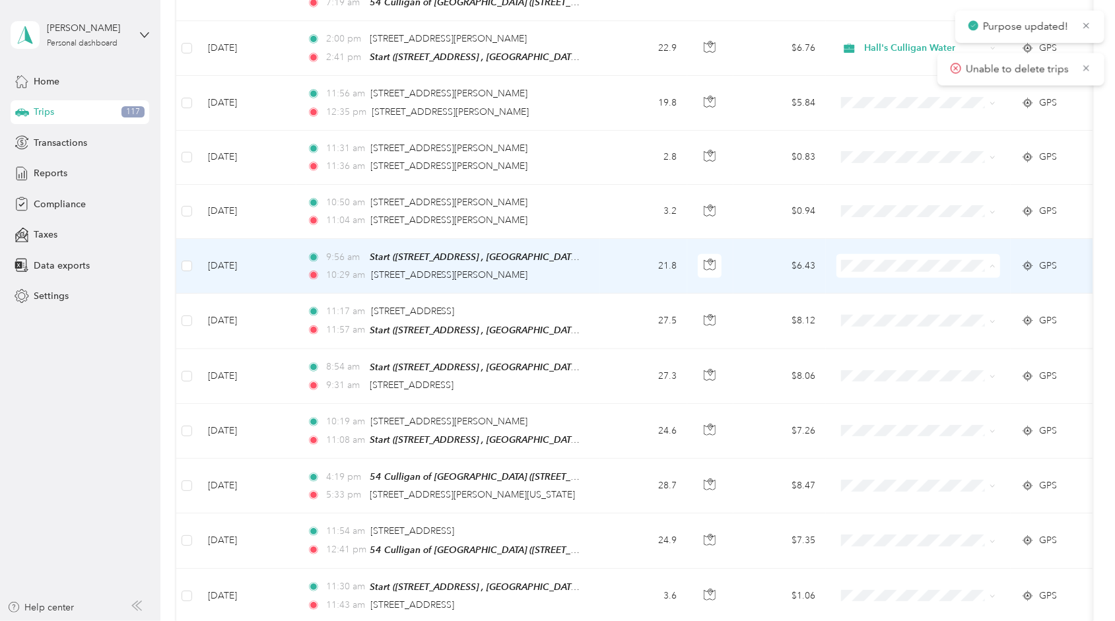
click at [878, 281] on span "Hall's Culligan Water" at bounding box center [931, 280] width 122 height 14
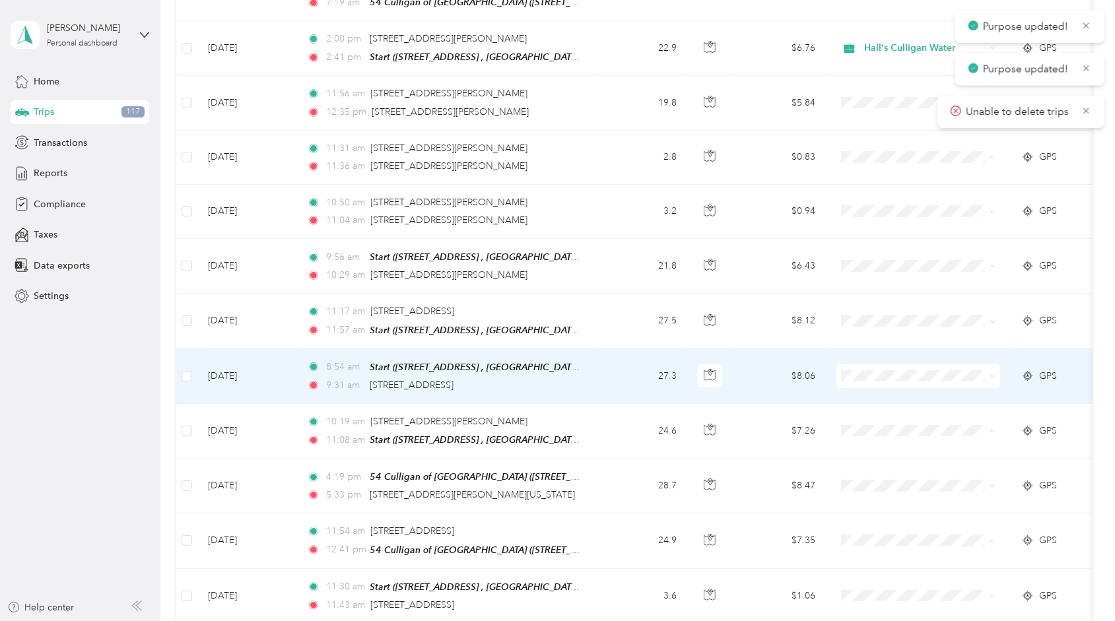
scroll to position [924, 0]
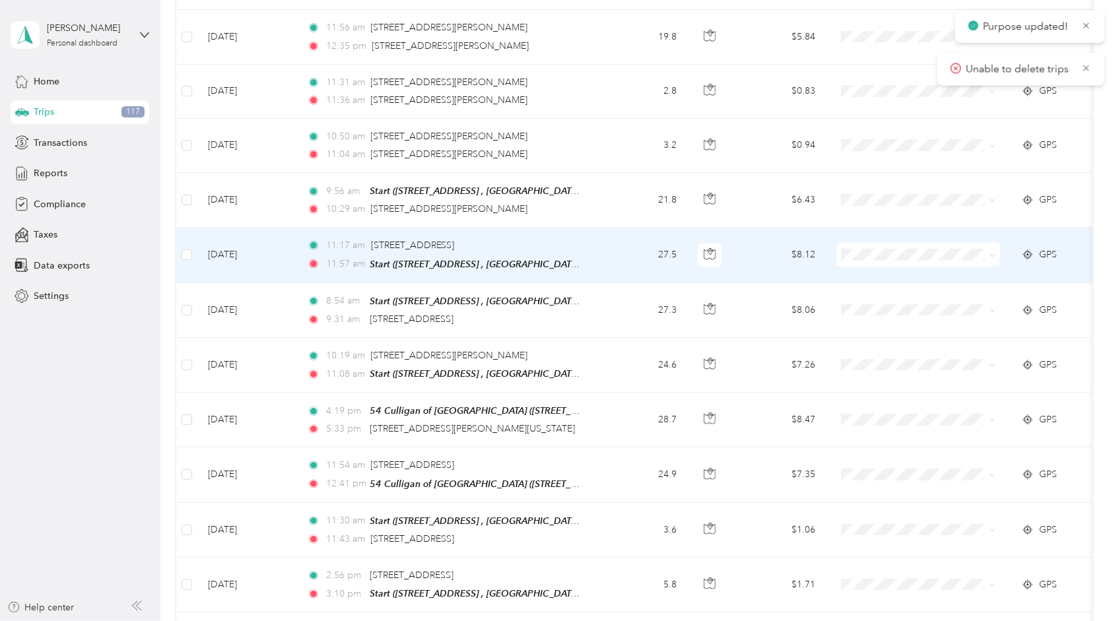
click at [872, 251] on span at bounding box center [919, 255] width 164 height 24
click at [880, 262] on span "Hall's Culligan Water" at bounding box center [931, 268] width 122 height 14
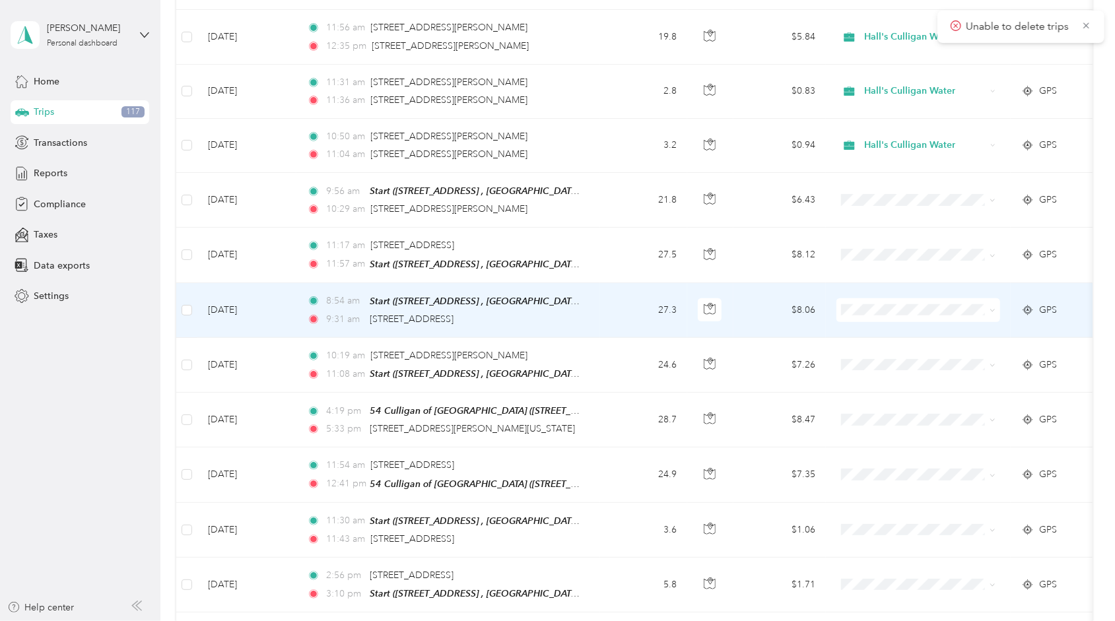
drag, startPoint x: 866, startPoint y: 291, endPoint x: 868, endPoint y: 313, distance: 22.5
click at [866, 298] on span at bounding box center [919, 310] width 164 height 24
click at [874, 318] on span "Hall's Culligan Water" at bounding box center [931, 322] width 122 height 14
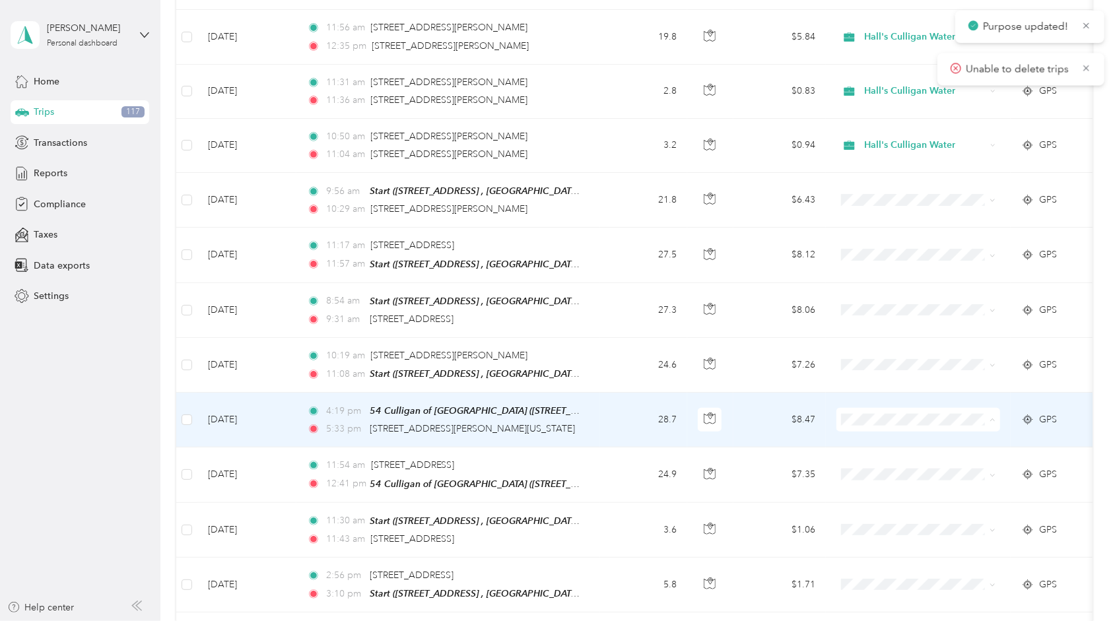
click at [862, 430] on span "Hall's Culligan Water" at bounding box center [918, 430] width 145 height 14
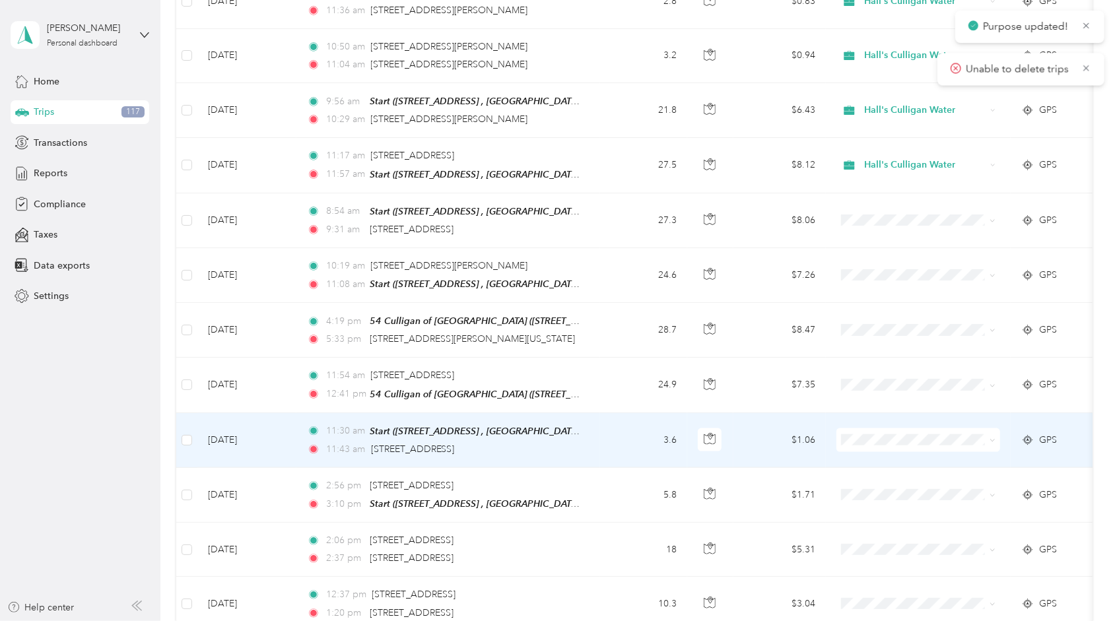
scroll to position [1056, 0]
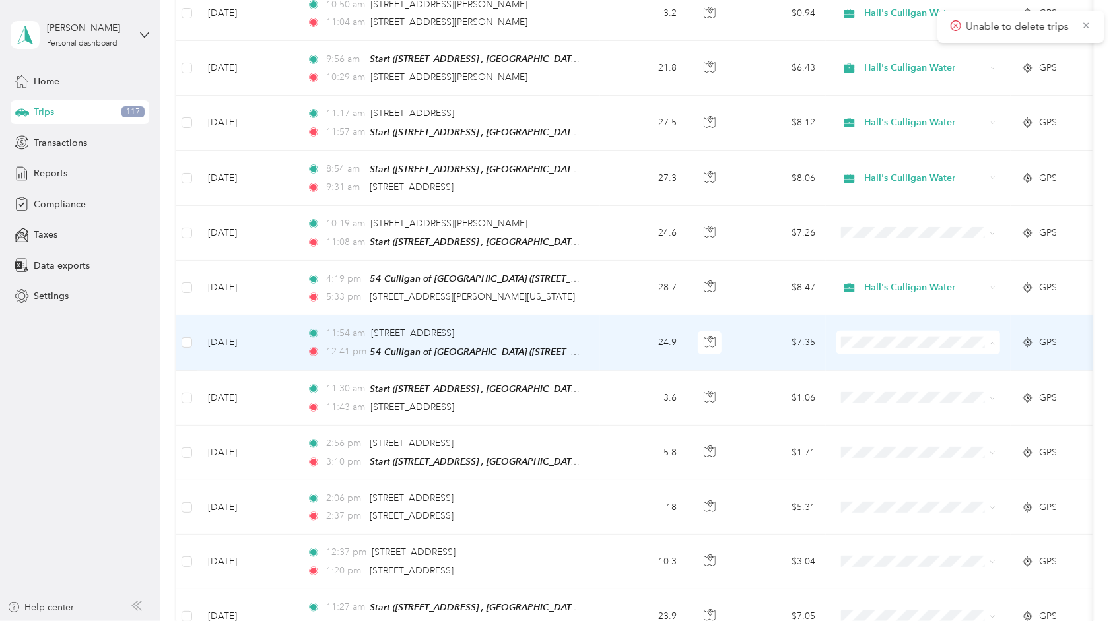
click at [902, 349] on span "Hall's Culligan Water" at bounding box center [931, 352] width 122 height 14
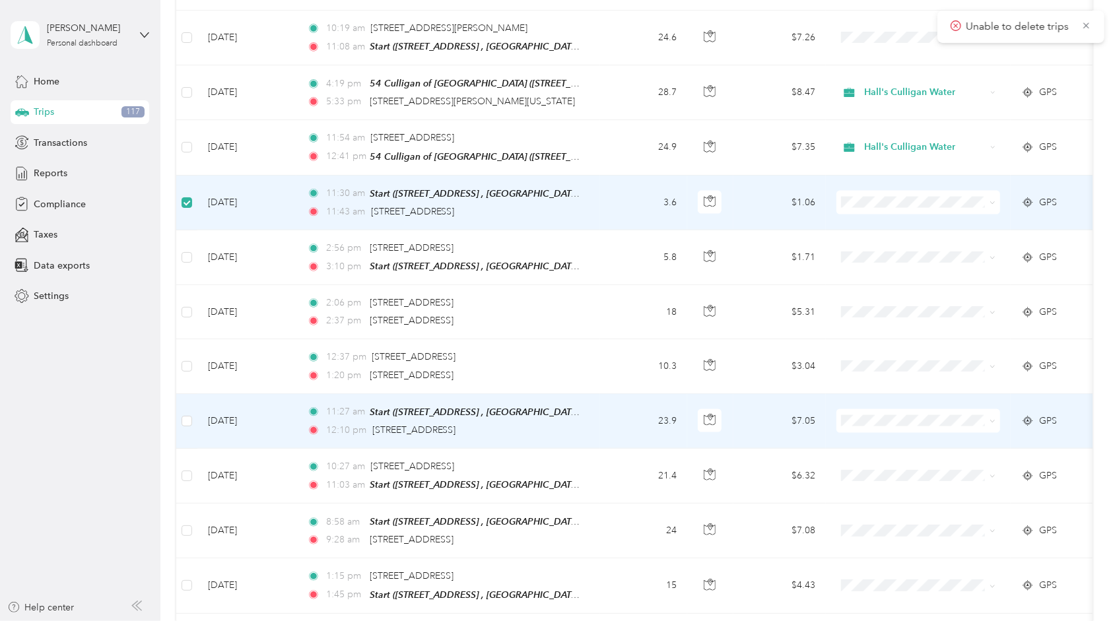
scroll to position [1254, 0]
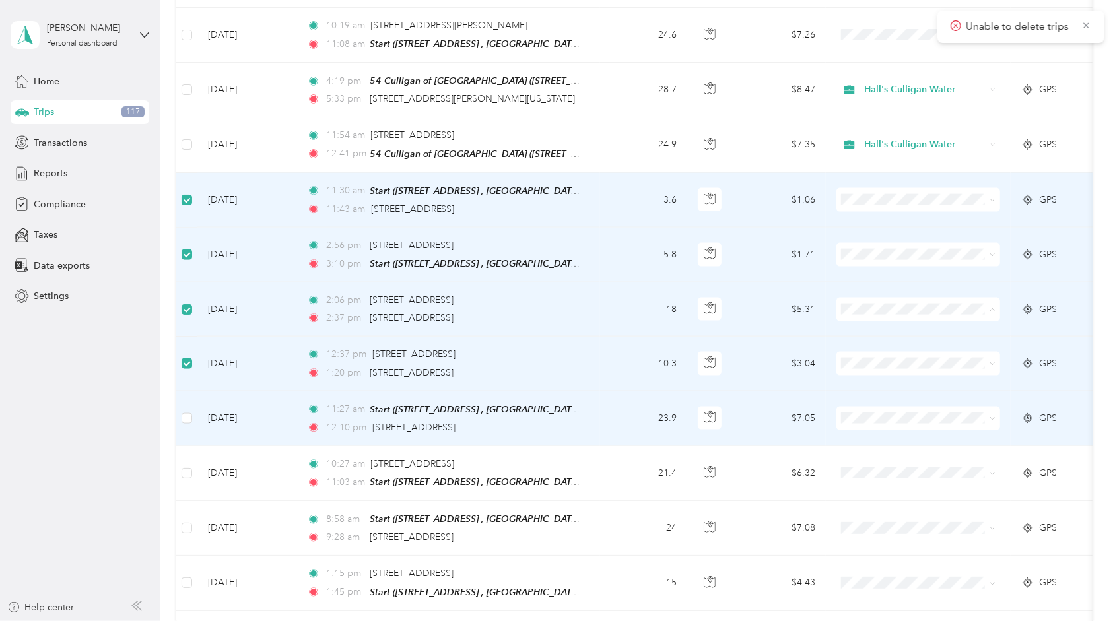
click at [194, 395] on td at bounding box center [186, 419] width 21 height 55
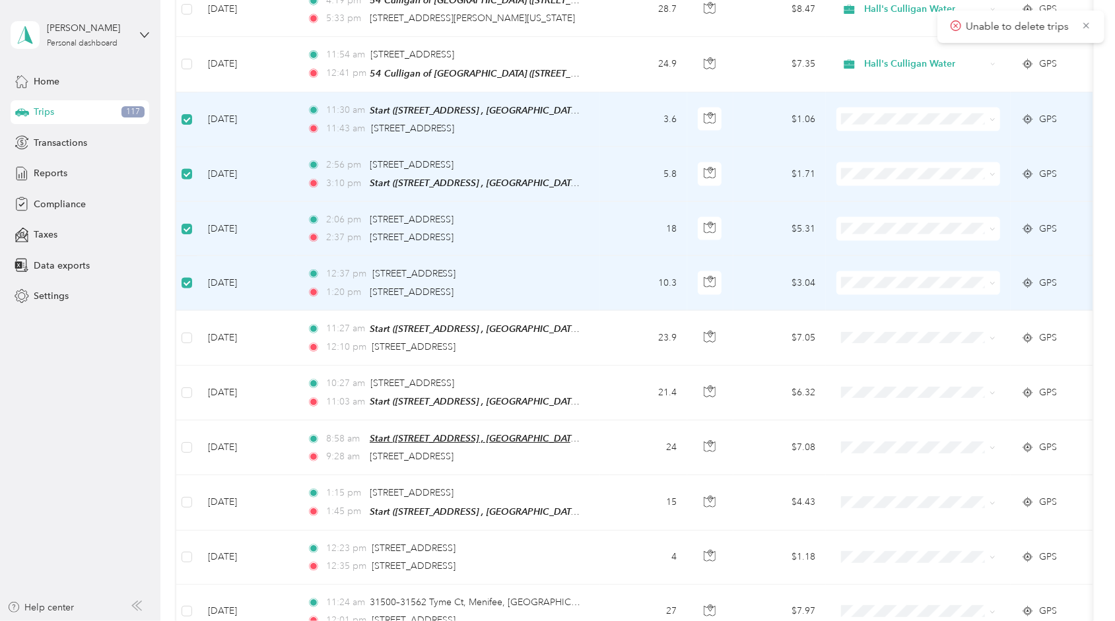
scroll to position [1387, 0]
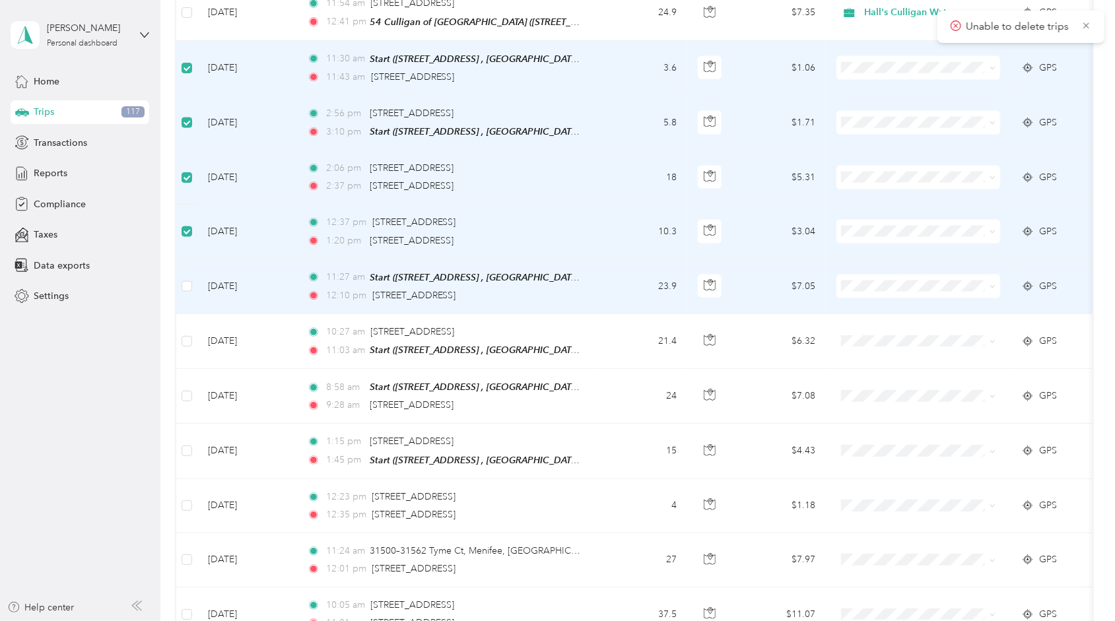
click at [180, 267] on td at bounding box center [186, 286] width 21 height 55
click at [193, 267] on td at bounding box center [186, 286] width 21 height 55
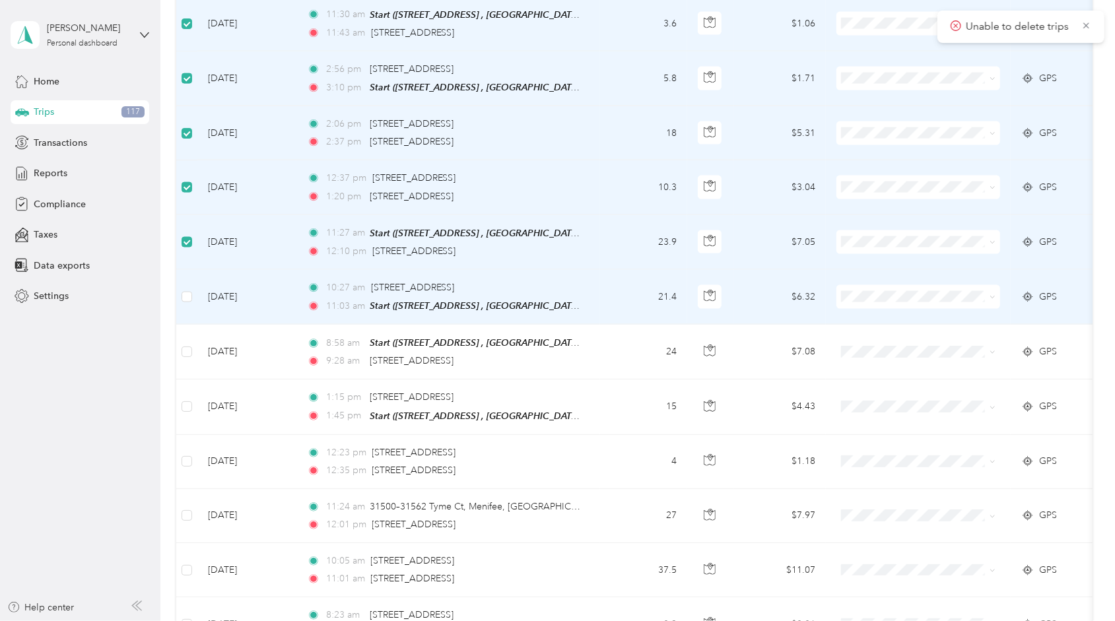
scroll to position [1453, 0]
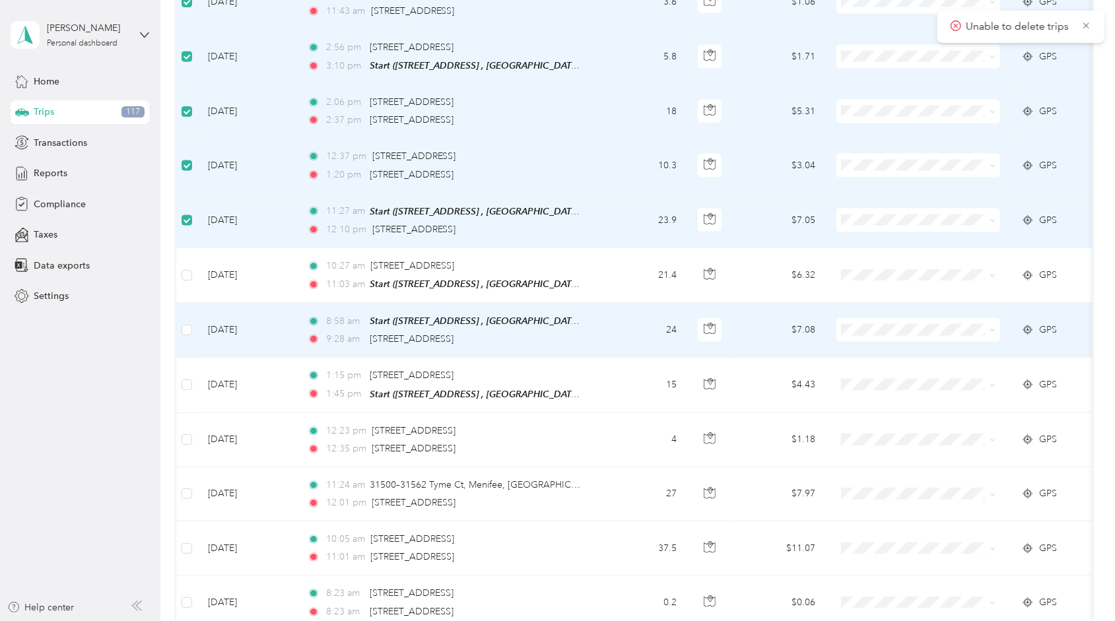
click at [897, 333] on span "Hall's Culligan Water" at bounding box center [931, 329] width 122 height 14
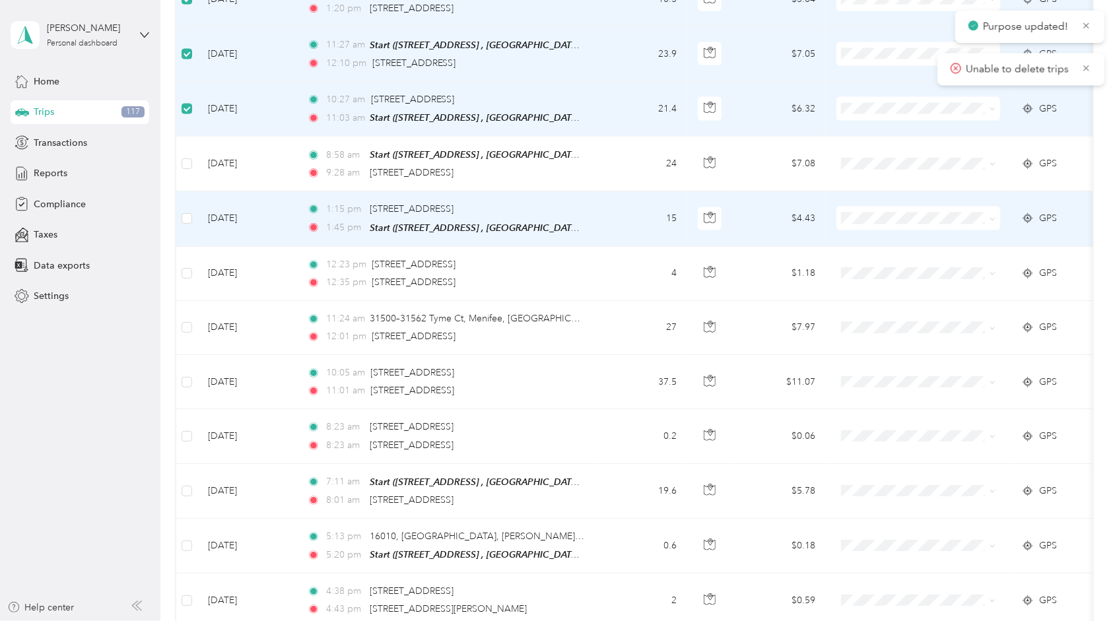
scroll to position [1651, 0]
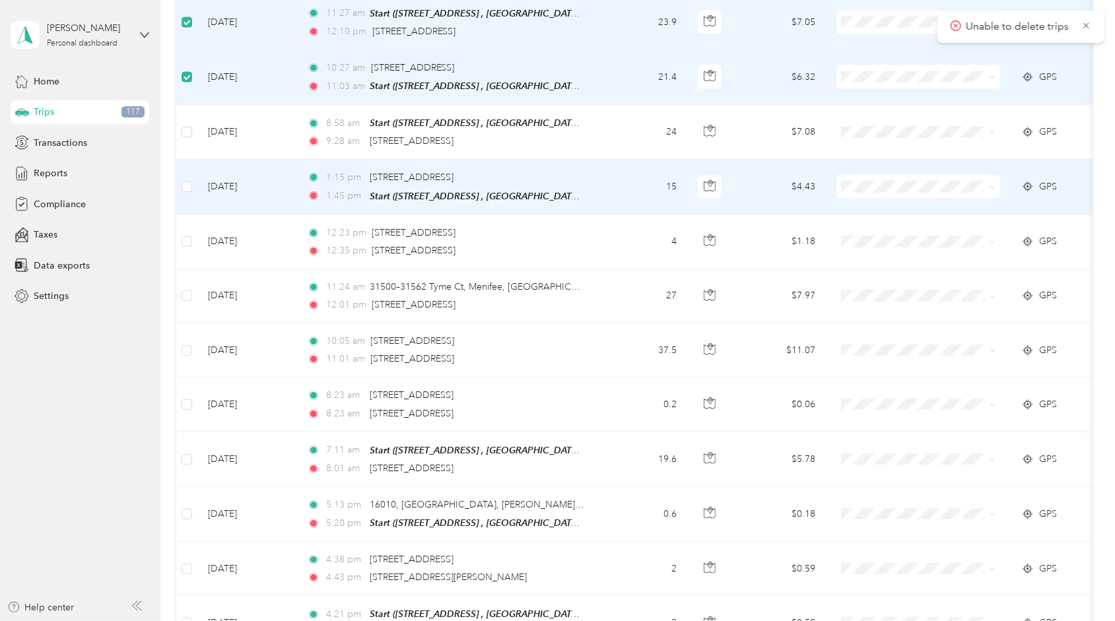
click at [891, 183] on span "Hall's Culligan Water" at bounding box center [931, 190] width 122 height 14
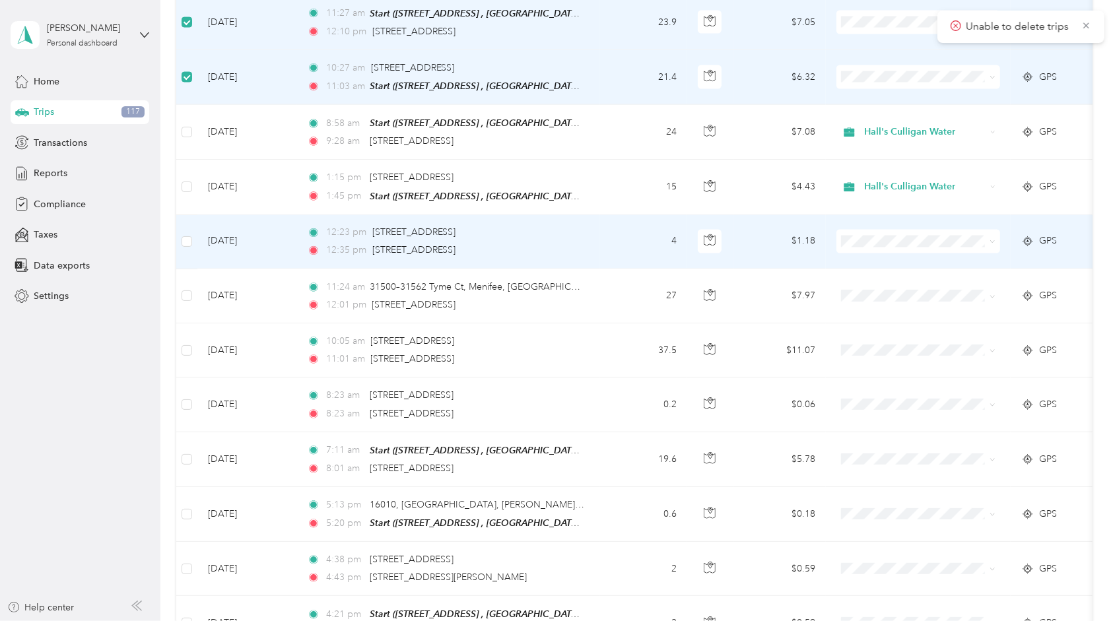
click at [910, 230] on span at bounding box center [919, 242] width 164 height 24
click at [897, 250] on ol "Hall's Culligan Water Personal" at bounding box center [919, 256] width 164 height 46
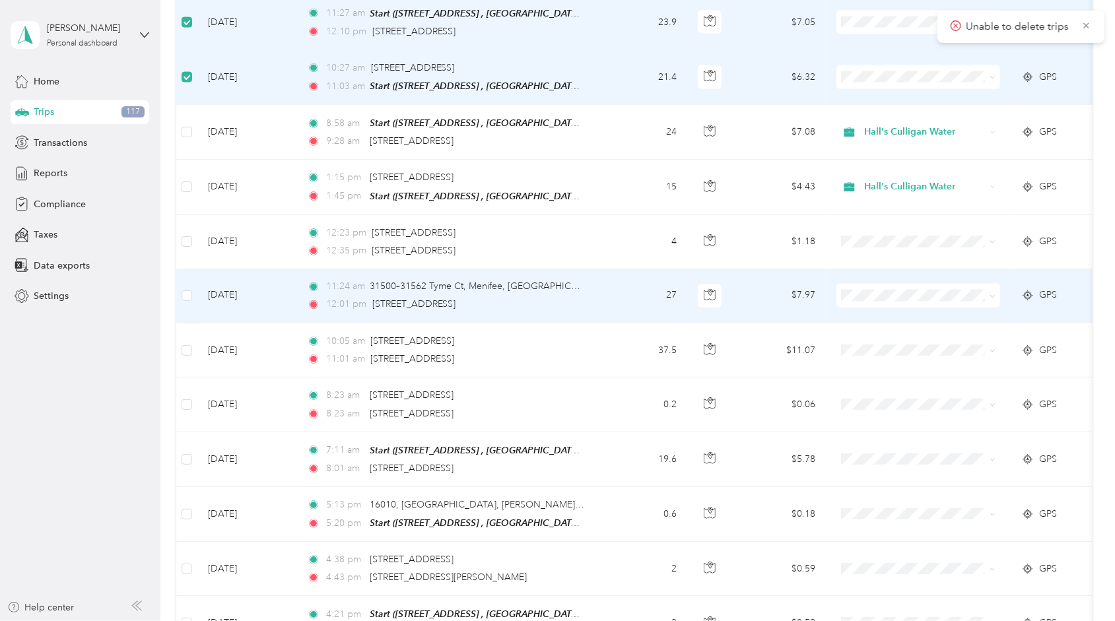
click at [877, 284] on span at bounding box center [919, 296] width 164 height 24
click at [873, 295] on span "Hall's Culligan Water" at bounding box center [931, 299] width 122 height 14
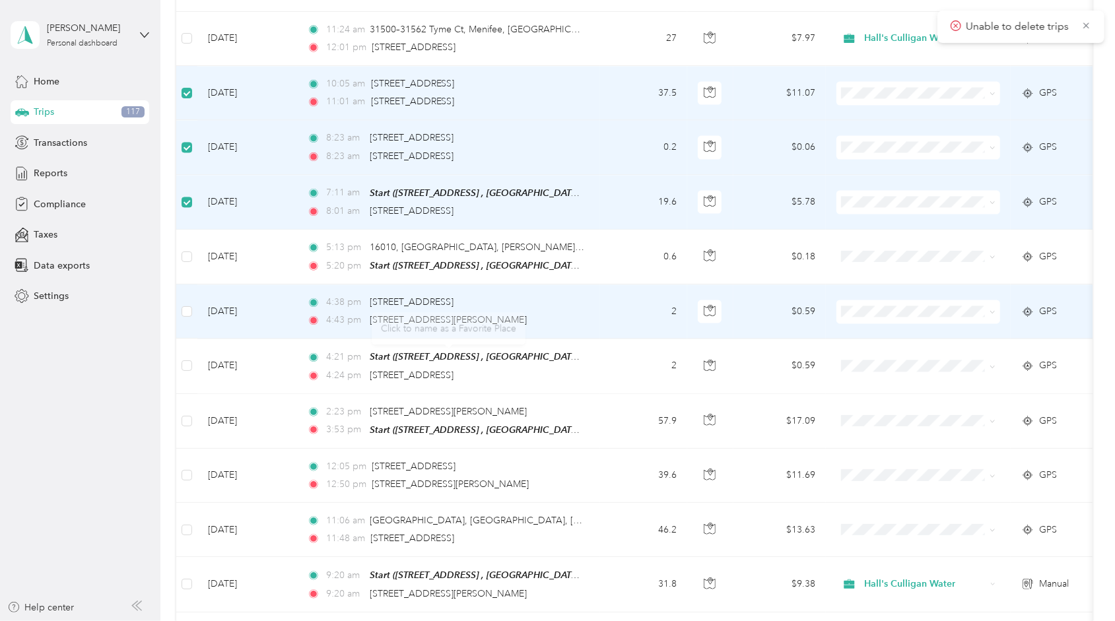
scroll to position [1915, 0]
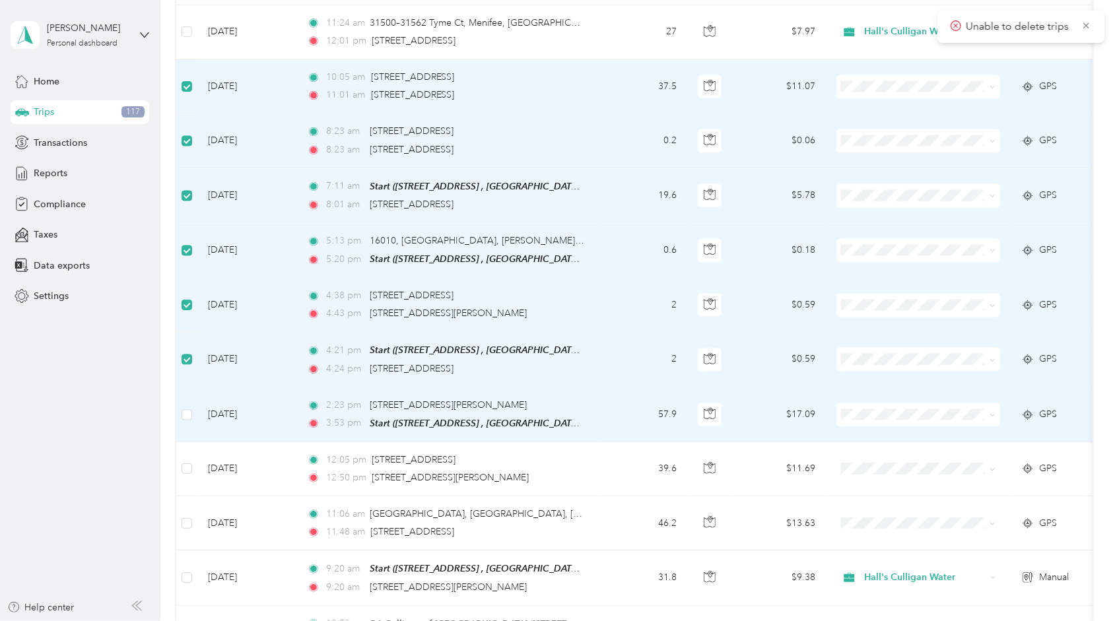
click at [880, 413] on span "Hall's Culligan Water" at bounding box center [931, 413] width 122 height 14
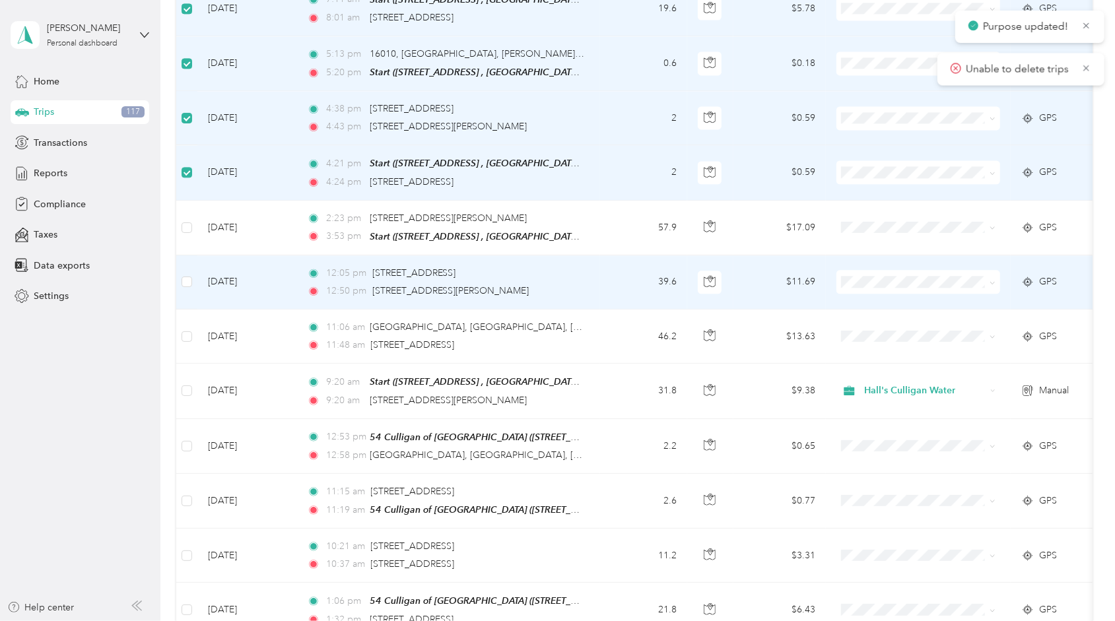
scroll to position [2113, 0]
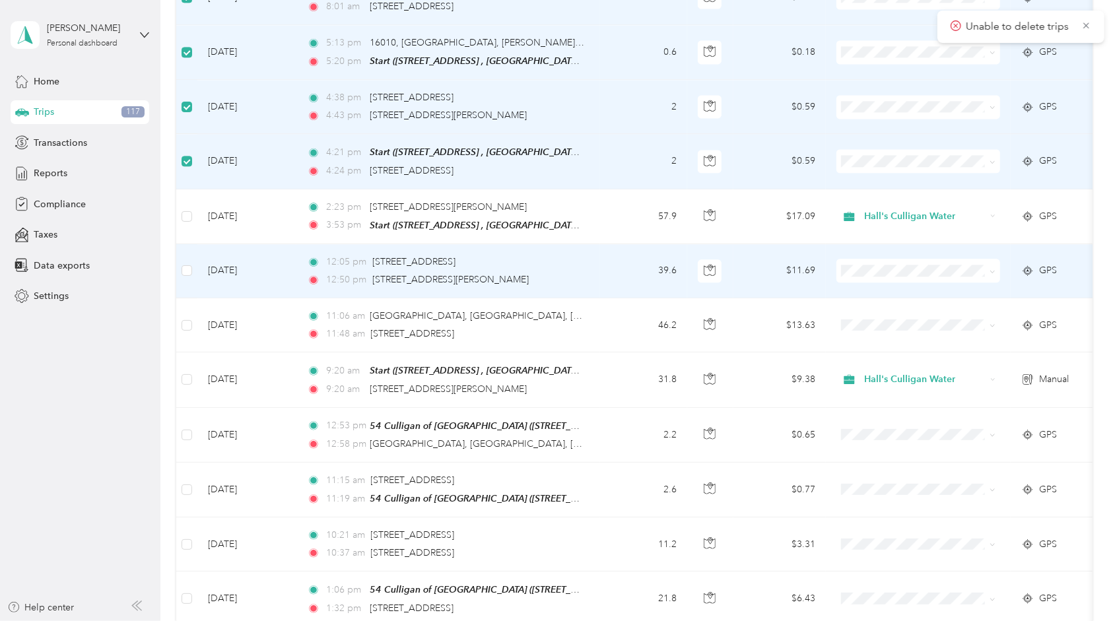
click at [934, 259] on span at bounding box center [919, 271] width 164 height 24
click at [901, 259] on span at bounding box center [919, 271] width 164 height 24
click at [886, 267] on span "Hall's Culligan Water" at bounding box center [931, 269] width 122 height 14
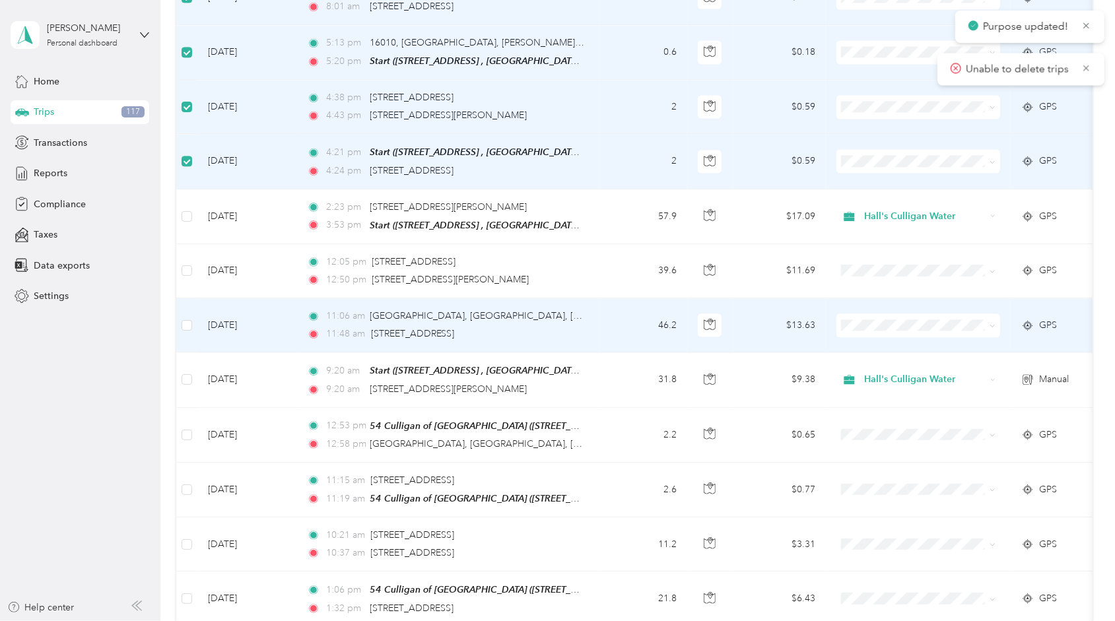
scroll to position [2245, 0]
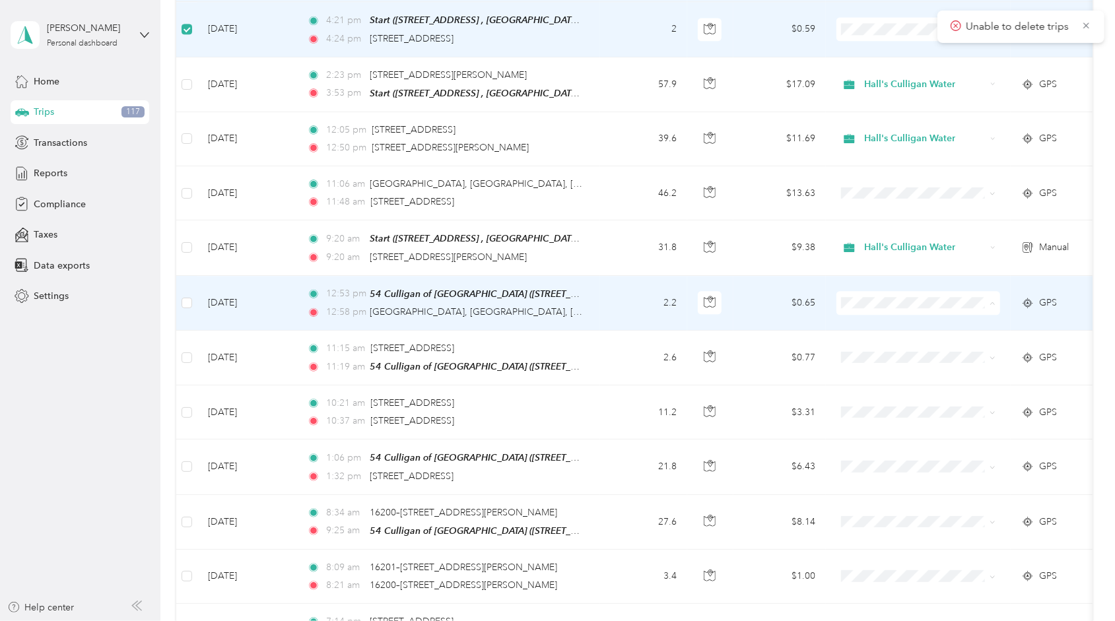
click at [881, 298] on span "Hall's Culligan Water" at bounding box center [931, 299] width 122 height 14
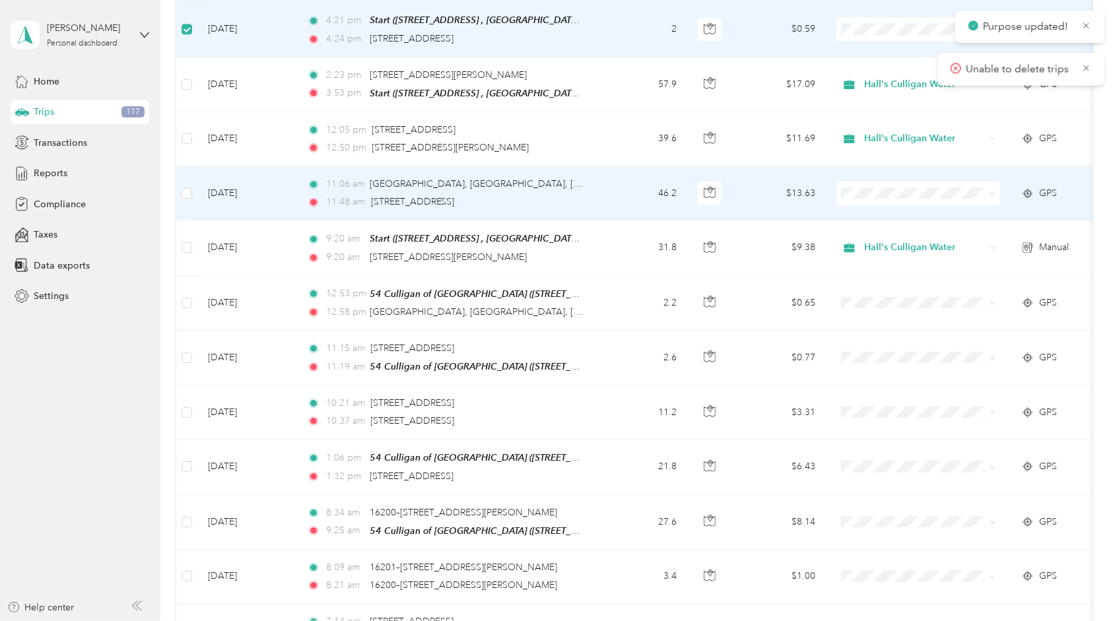
click at [949, 189] on span "Hall's Culligan Water" at bounding box center [931, 191] width 122 height 14
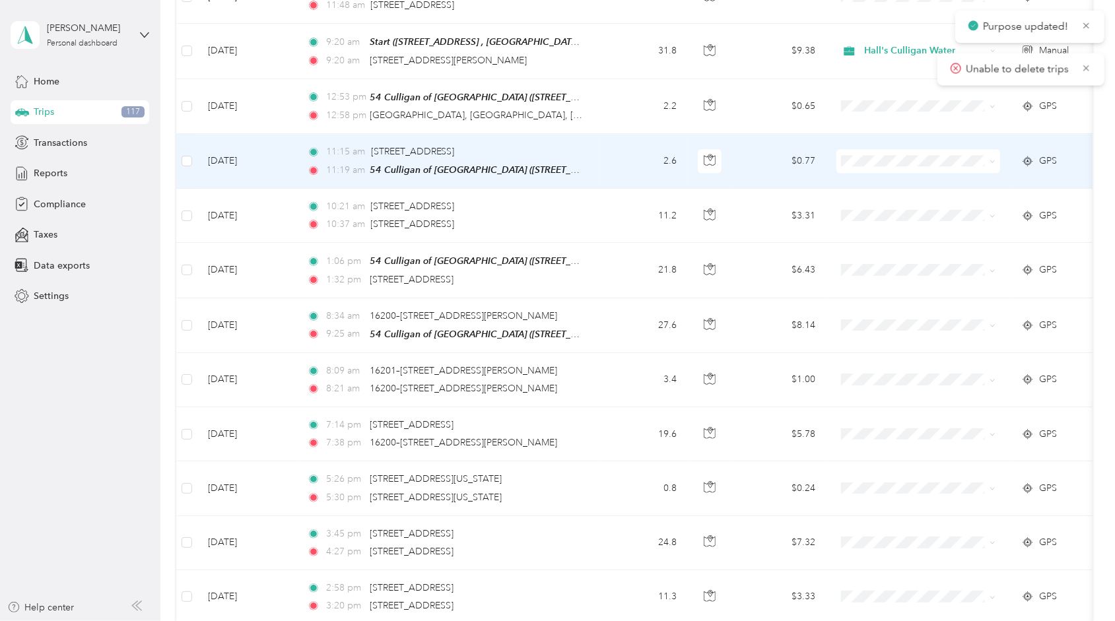
scroll to position [2443, 0]
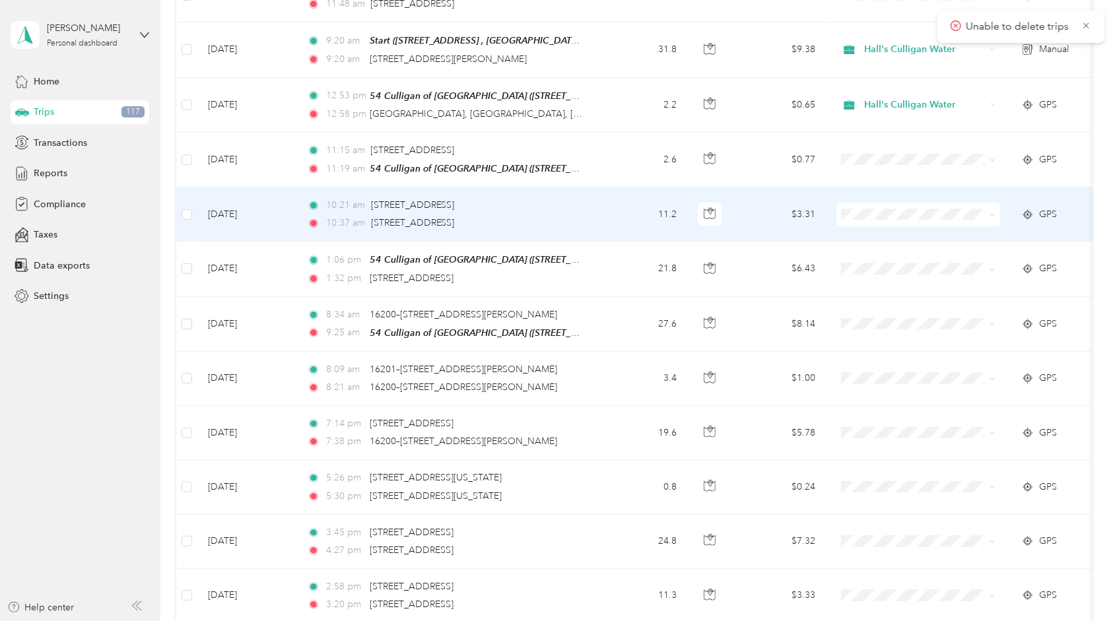
click at [881, 203] on span at bounding box center [919, 215] width 164 height 24
click at [877, 209] on span "Hall's Culligan Water" at bounding box center [931, 208] width 122 height 14
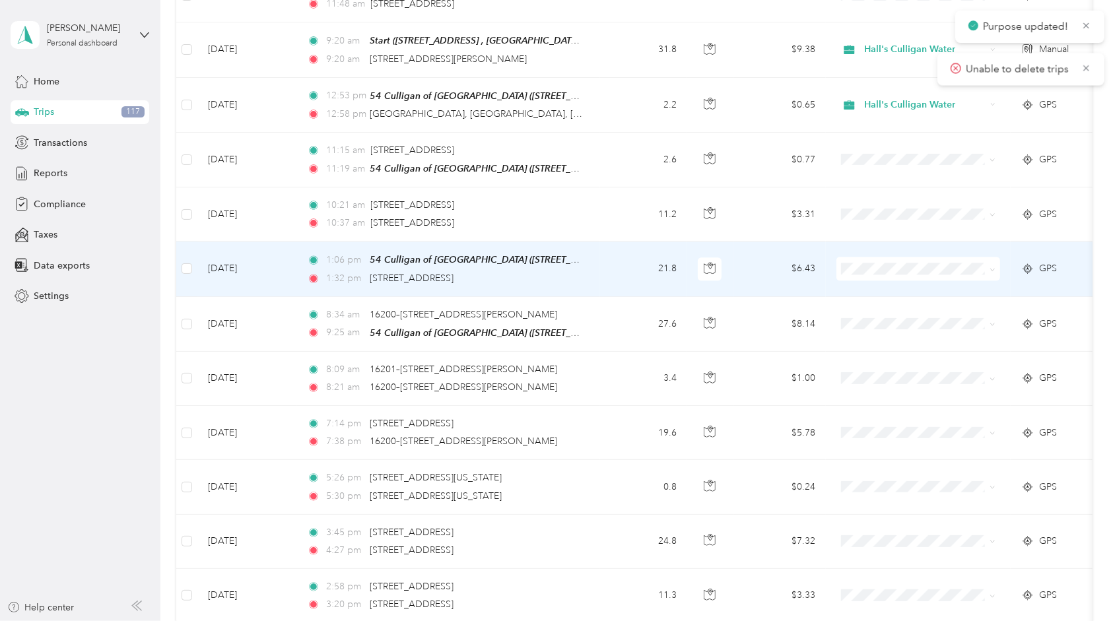
click at [859, 261] on icon at bounding box center [854, 260] width 17 height 11
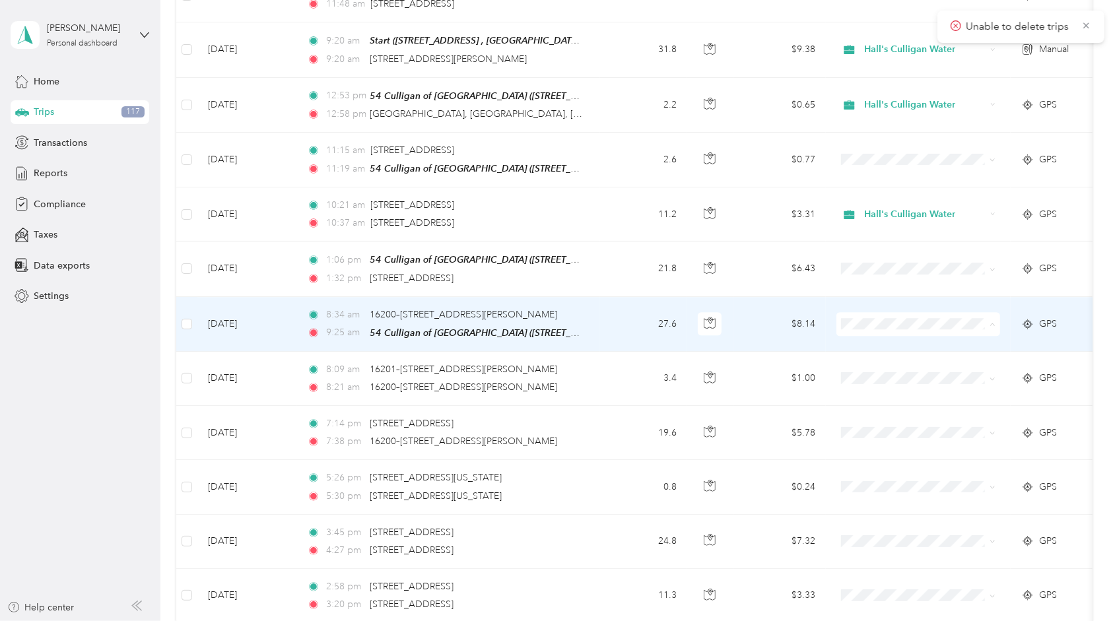
click at [857, 311] on span "Hall's Culligan Water" at bounding box center [918, 317] width 145 height 14
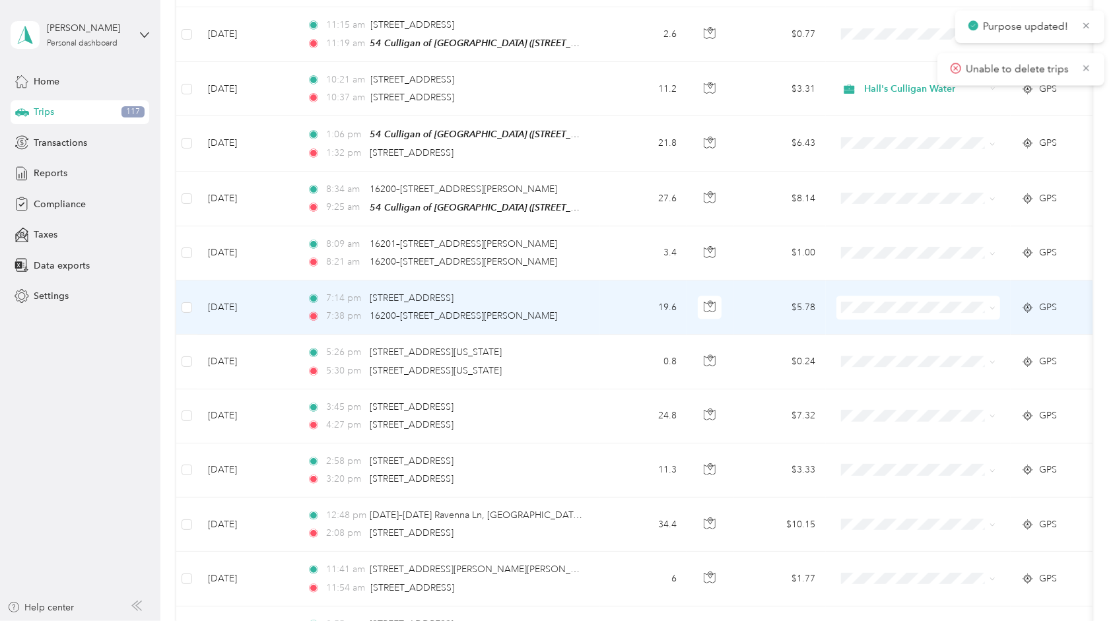
scroll to position [2575, 0]
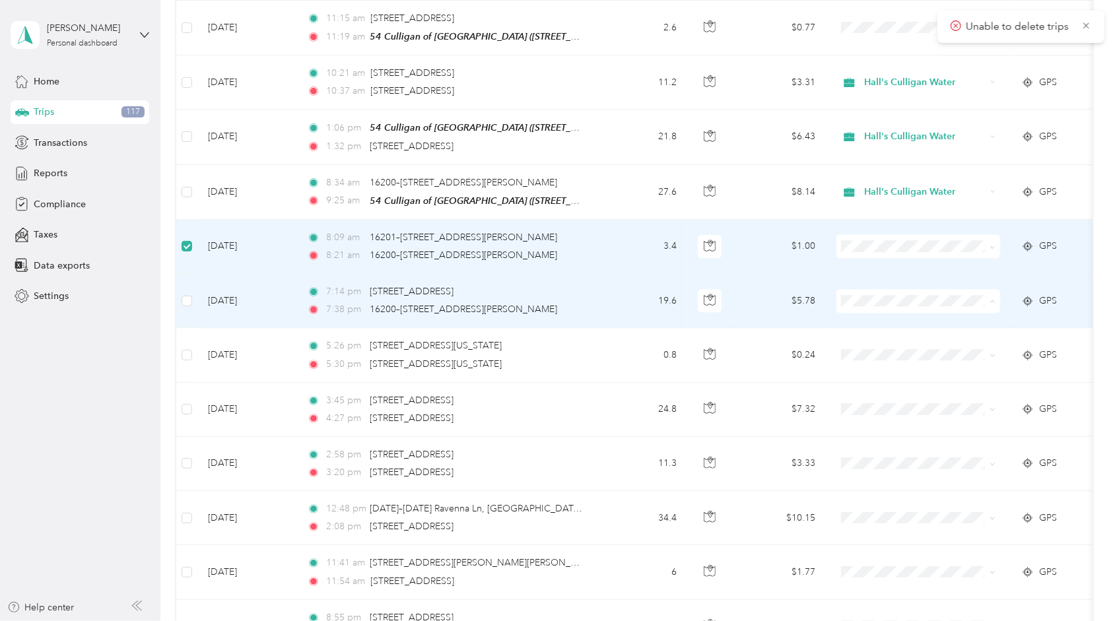
click at [919, 291] on span "Hall's Culligan Water" at bounding box center [931, 294] width 122 height 14
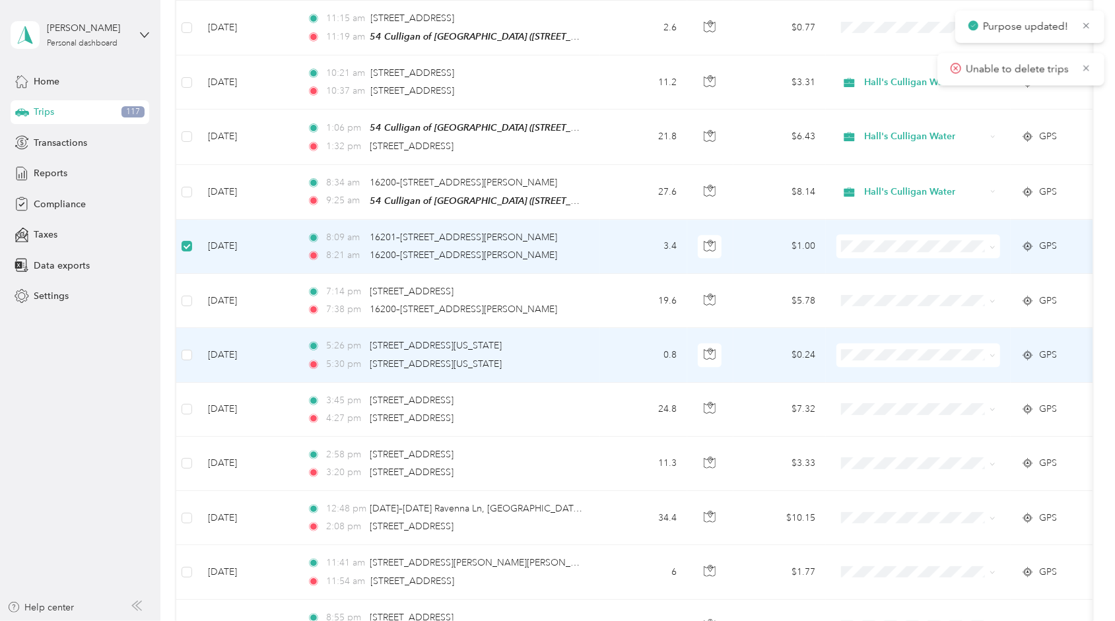
click at [849, 343] on span at bounding box center [919, 355] width 164 height 24
click at [868, 345] on span "Hall's Culligan Water" at bounding box center [918, 348] width 145 height 14
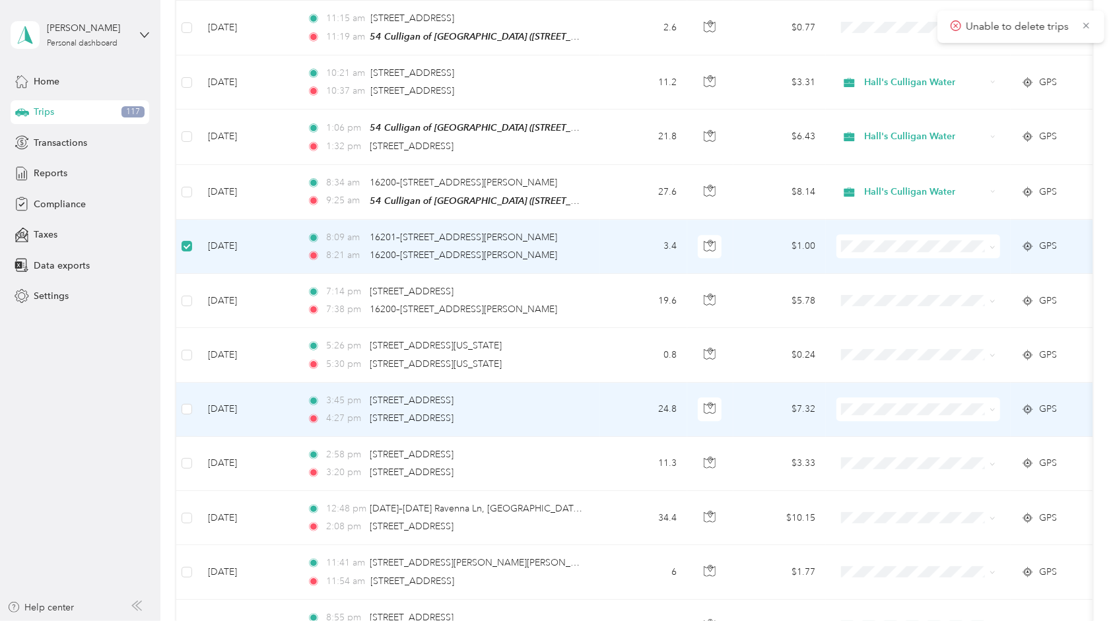
click at [863, 397] on span at bounding box center [919, 409] width 164 height 24
click at [862, 397] on span at bounding box center [919, 409] width 164 height 24
click at [870, 399] on span "Hall's Culligan Water" at bounding box center [931, 402] width 122 height 14
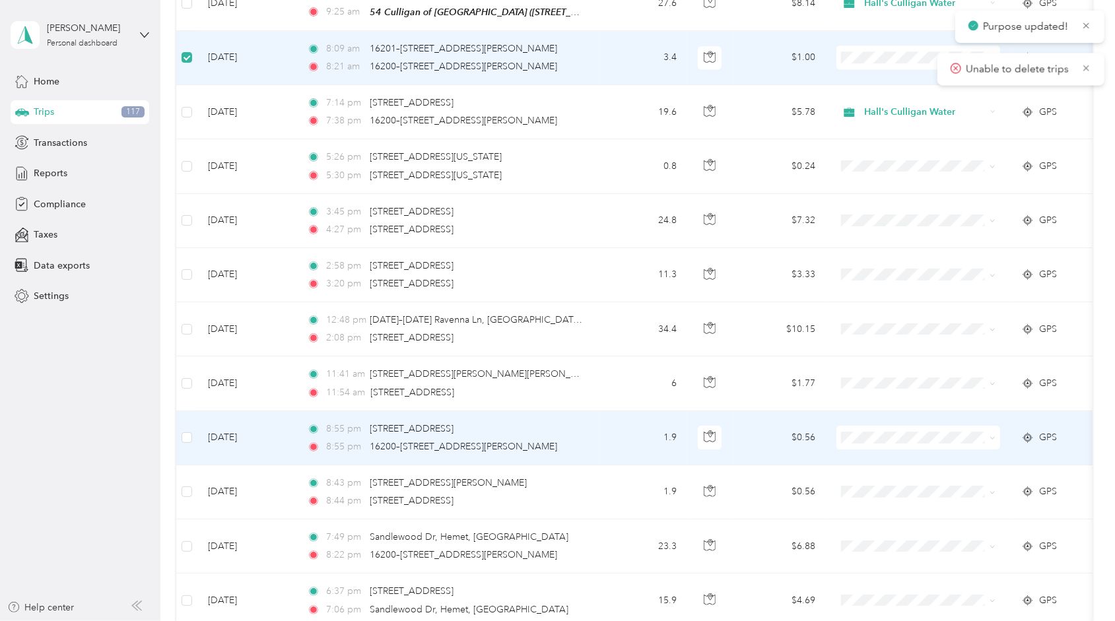
scroll to position [2773, 0]
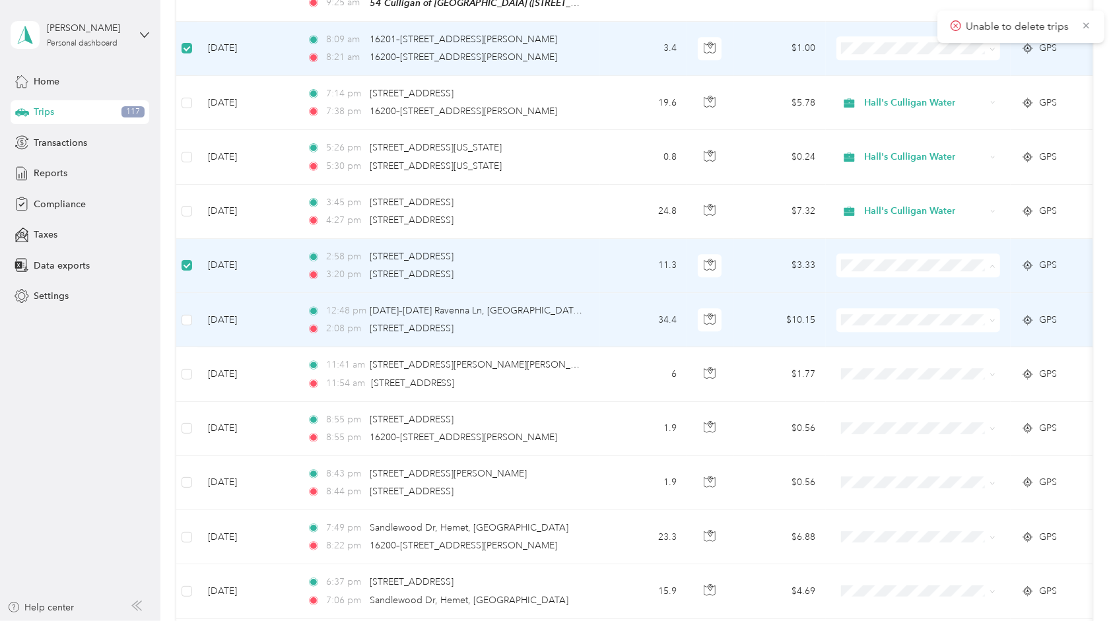
click at [755, 294] on td "$10.15" at bounding box center [780, 320] width 92 height 54
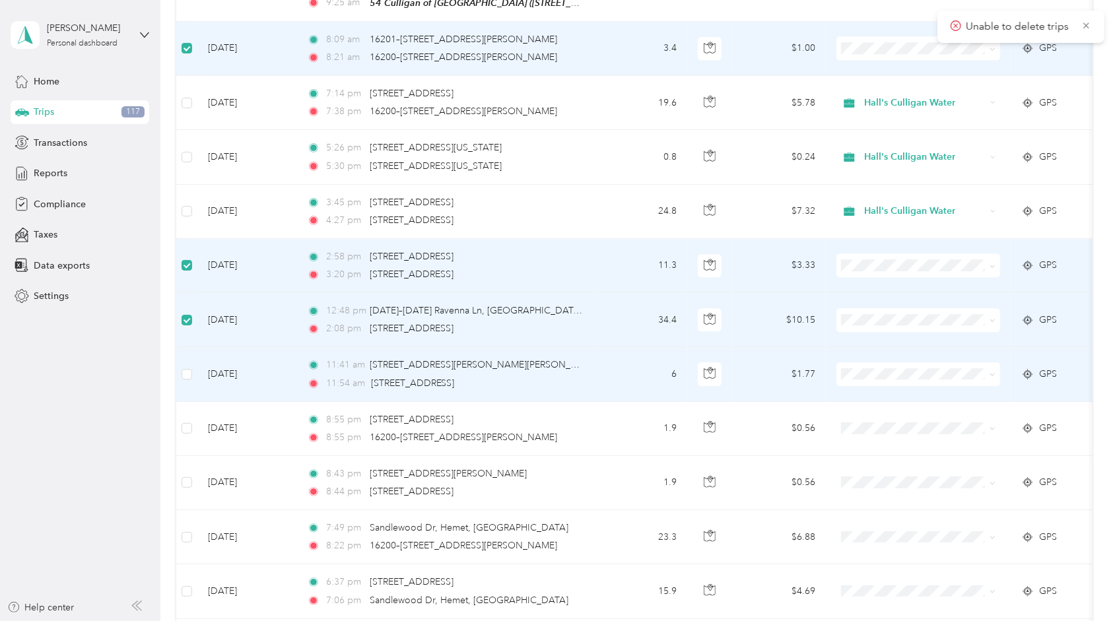
click at [883, 362] on span "Hall's Culligan Water" at bounding box center [931, 361] width 122 height 14
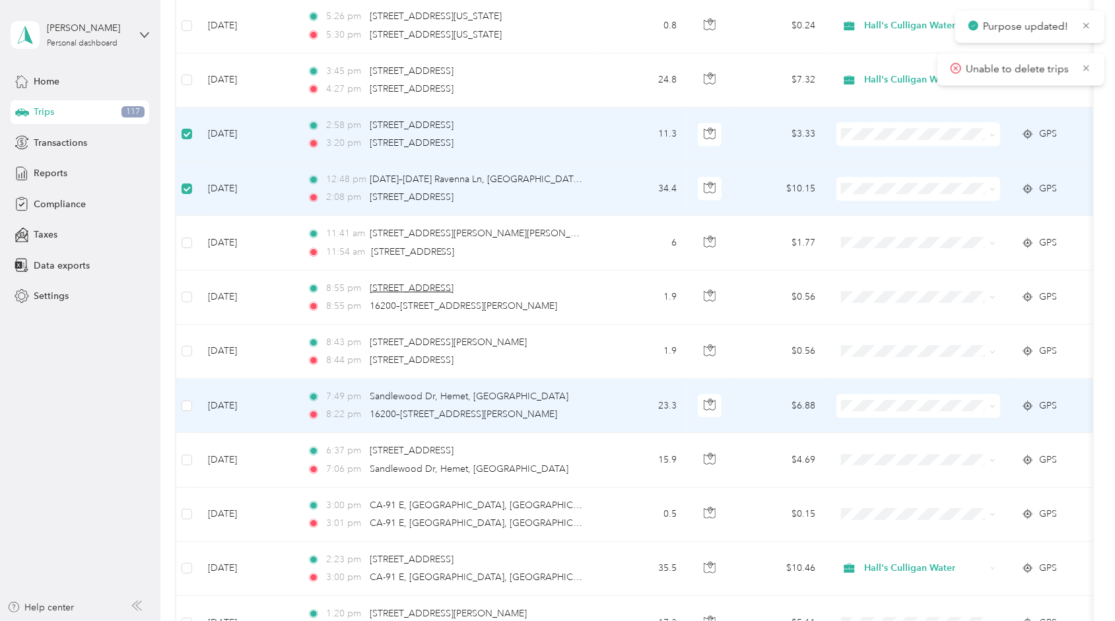
scroll to position [2905, 0]
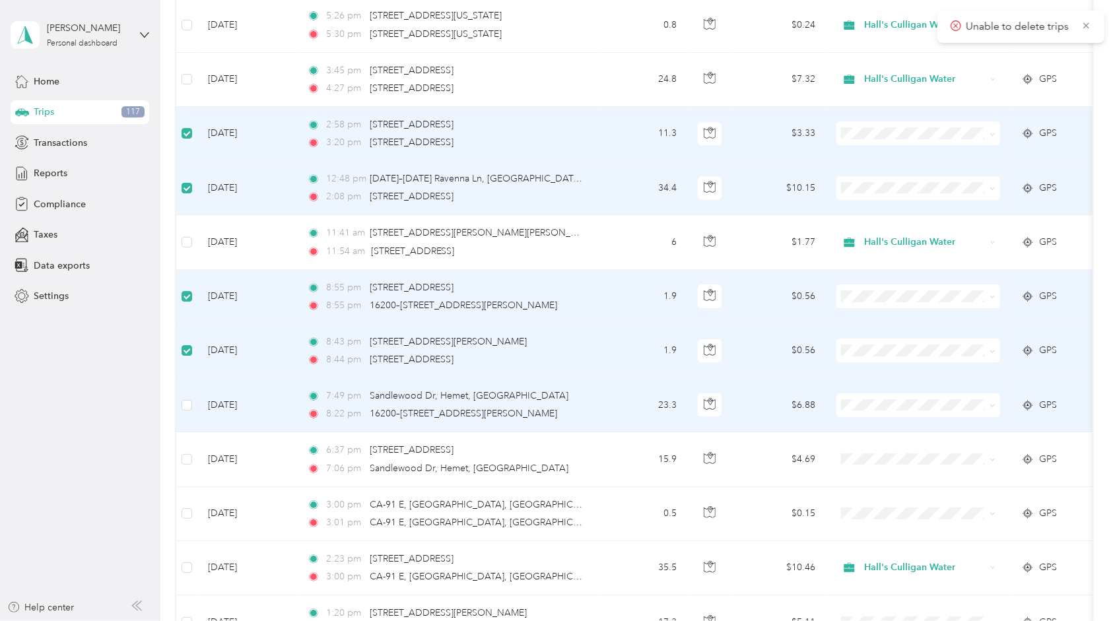
click at [862, 394] on span at bounding box center [919, 406] width 164 height 24
click at [866, 394] on span at bounding box center [919, 406] width 164 height 24
click at [887, 395] on span "Hall's Culligan Water" at bounding box center [931, 397] width 122 height 14
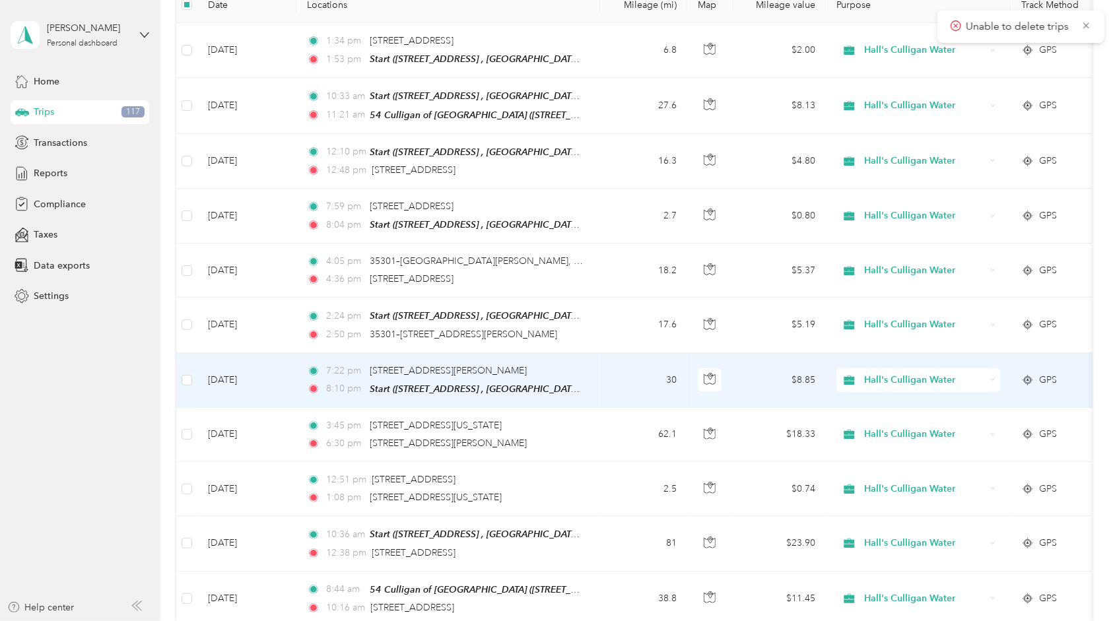
scroll to position [0, 0]
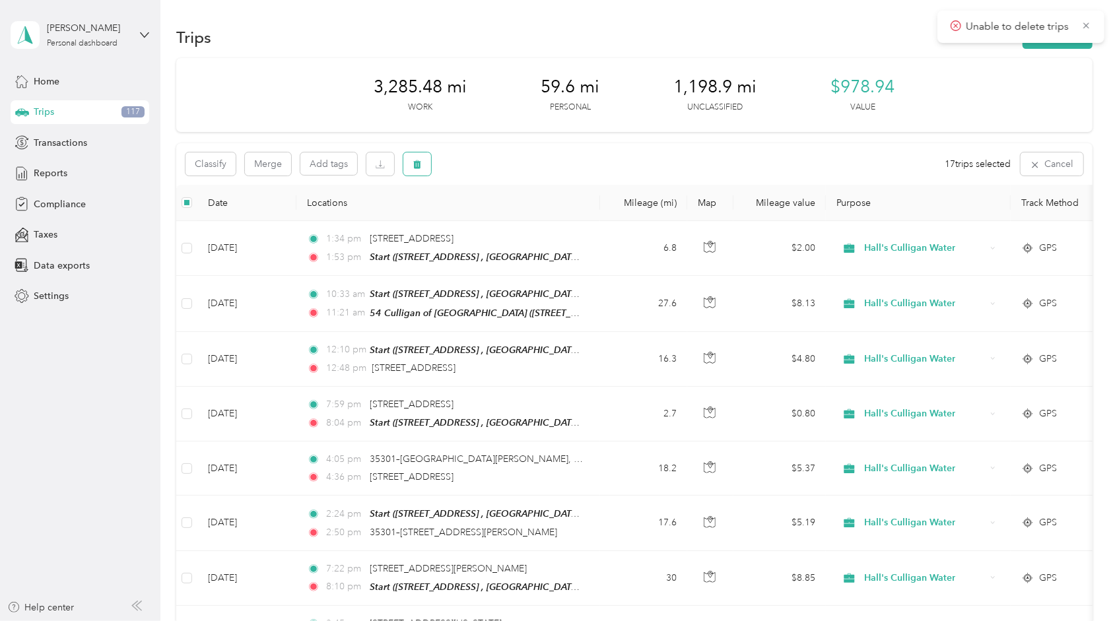
click at [413, 166] on icon "button" at bounding box center [417, 164] width 9 height 9
click at [508, 221] on button "Yes" at bounding box center [519, 219] width 26 height 21
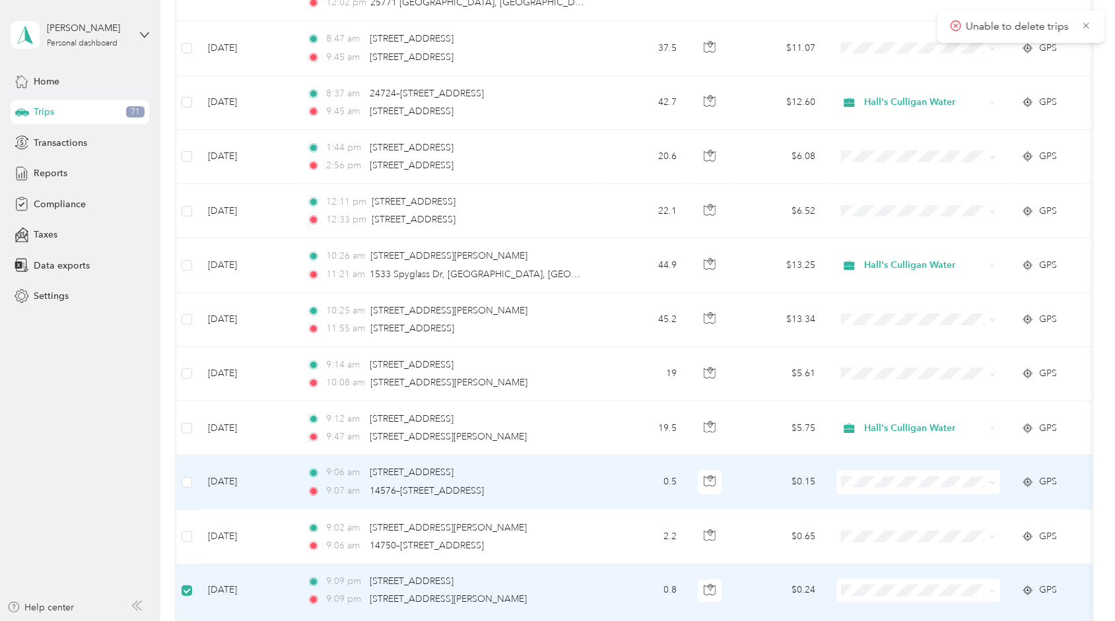
scroll to position [4784, 0]
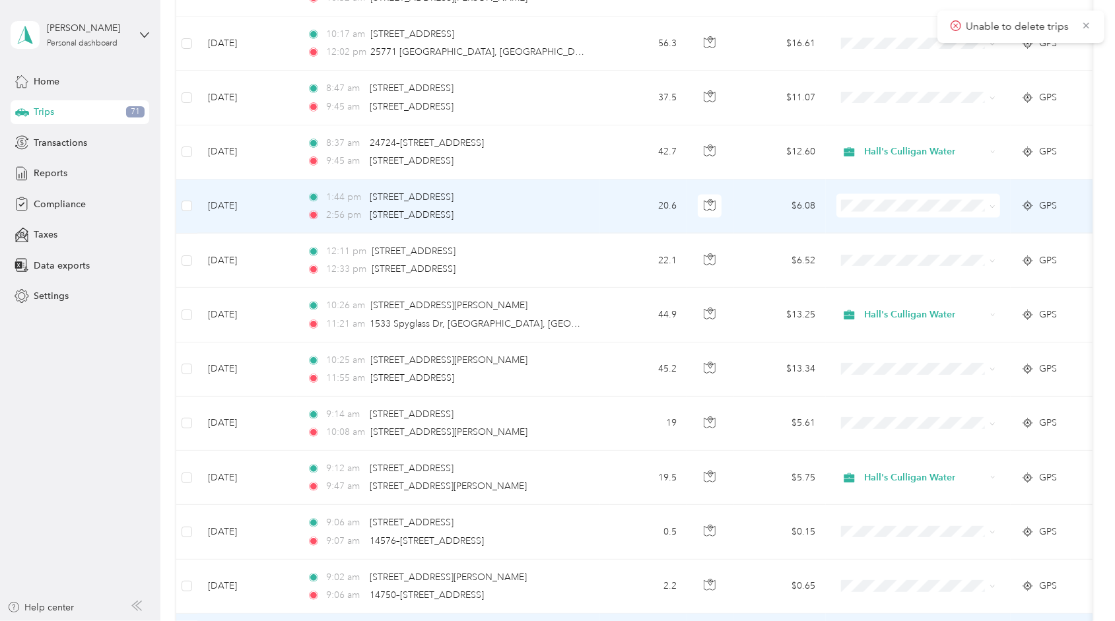
click at [886, 193] on span "Hall's Culligan Water" at bounding box center [931, 189] width 122 height 14
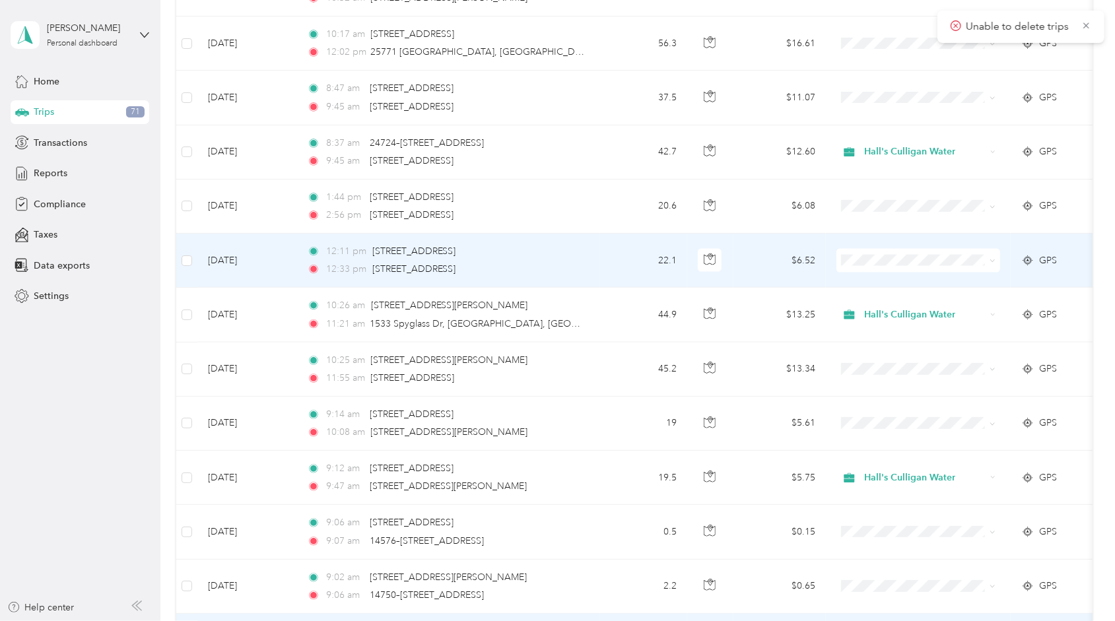
click at [873, 249] on span at bounding box center [919, 261] width 164 height 24
click at [877, 238] on li "Hall's Culligan Water" at bounding box center [919, 245] width 164 height 23
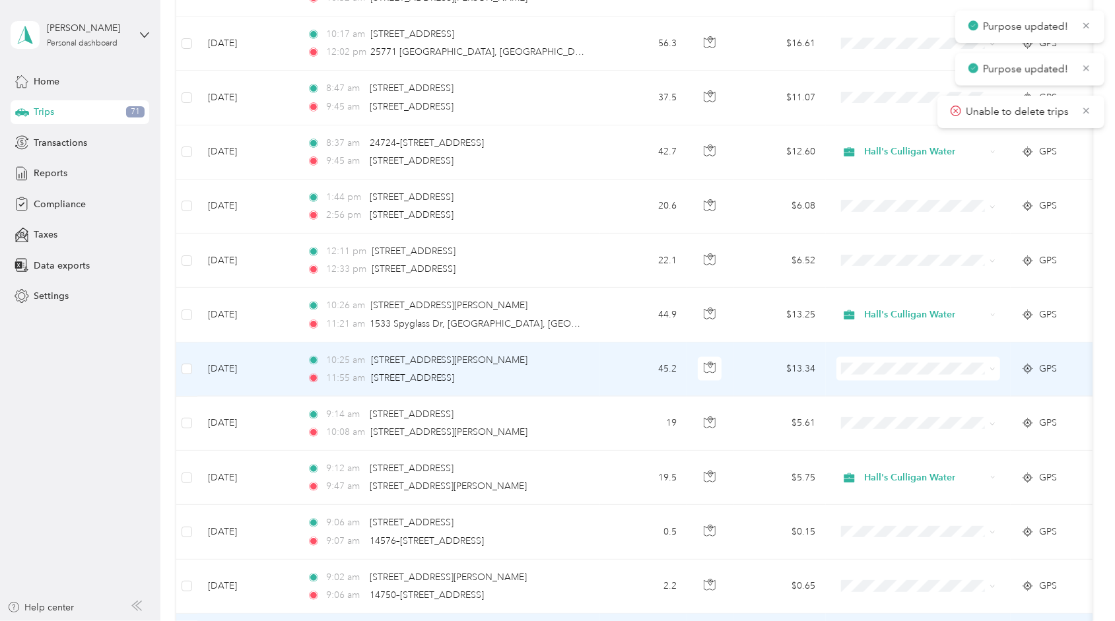
click at [864, 357] on span at bounding box center [919, 369] width 164 height 24
click at [881, 355] on span "Hall's Culligan Water" at bounding box center [931, 356] width 122 height 14
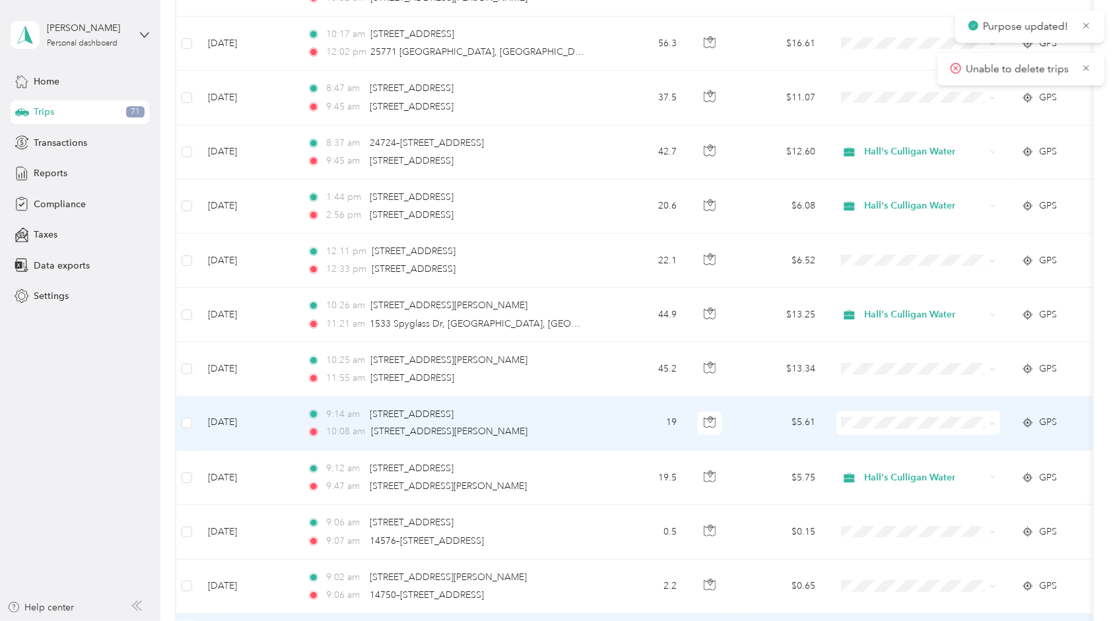
drag, startPoint x: 879, startPoint y: 412, endPoint x: 862, endPoint y: 460, distance: 50.3
click at [879, 413] on li "Hall's Culligan Water" at bounding box center [919, 409] width 164 height 23
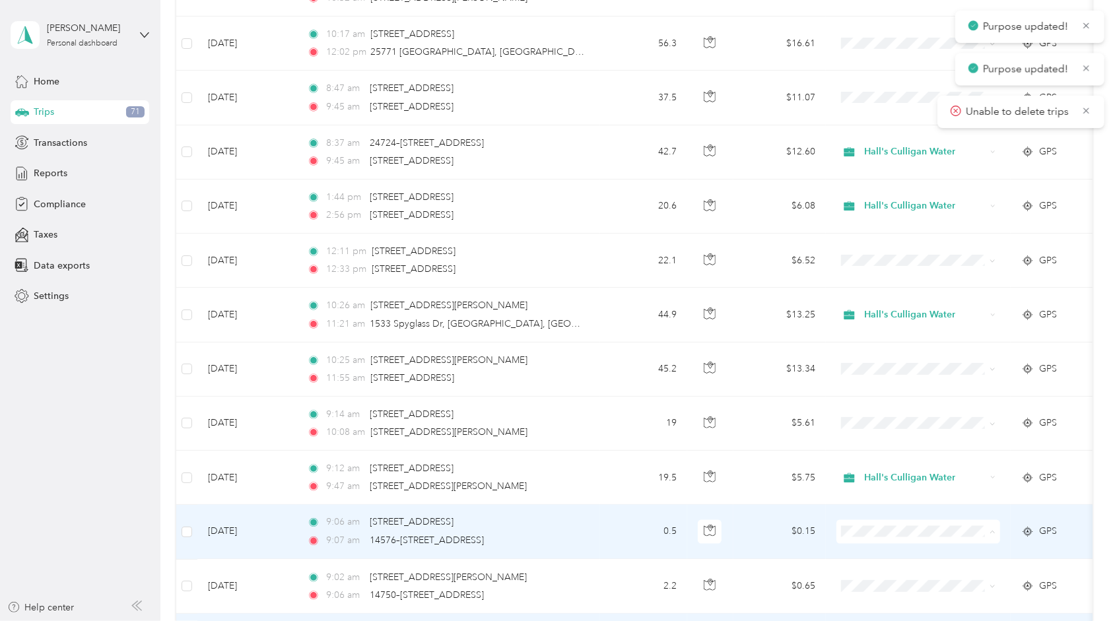
click at [870, 516] on span "Hall's Culligan Water" at bounding box center [931, 518] width 122 height 14
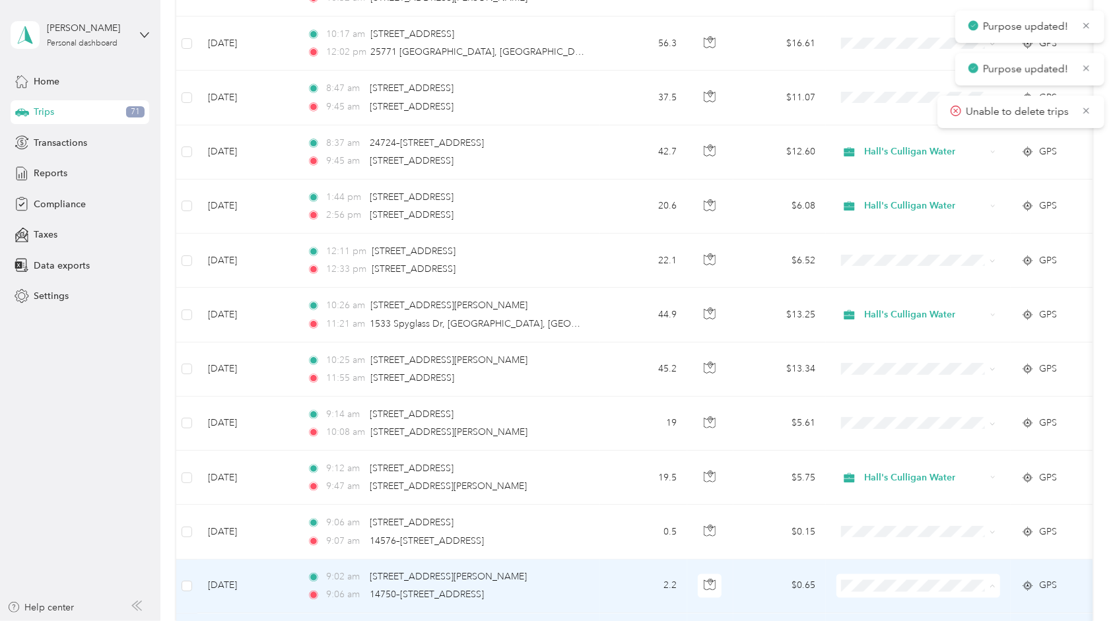
click at [874, 567] on span "Hall's Culligan Water" at bounding box center [931, 572] width 122 height 14
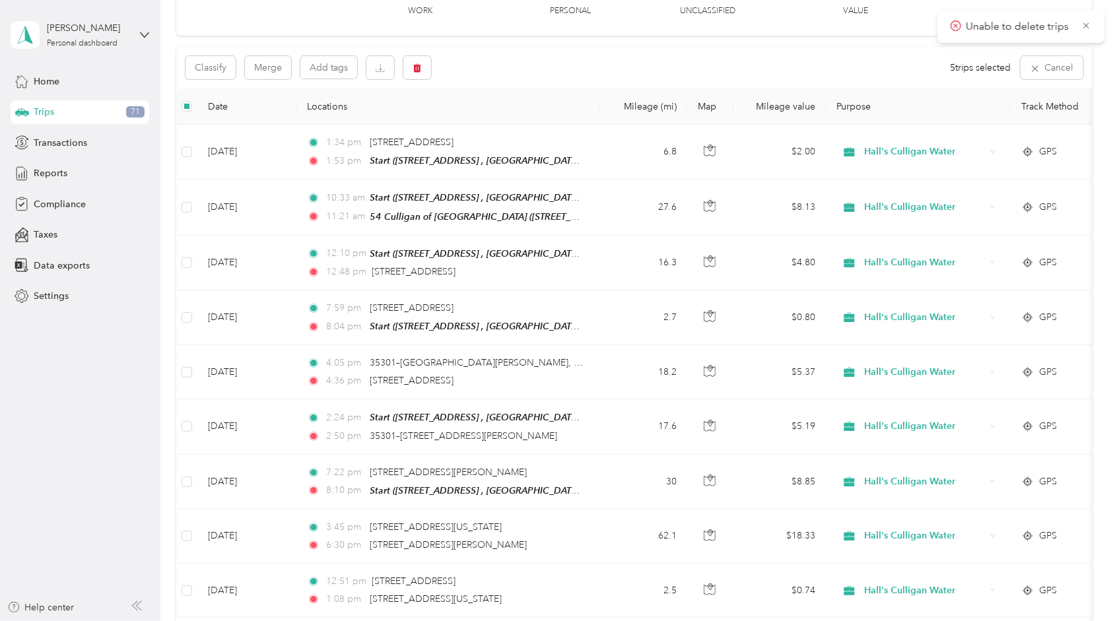
scroll to position [0, 0]
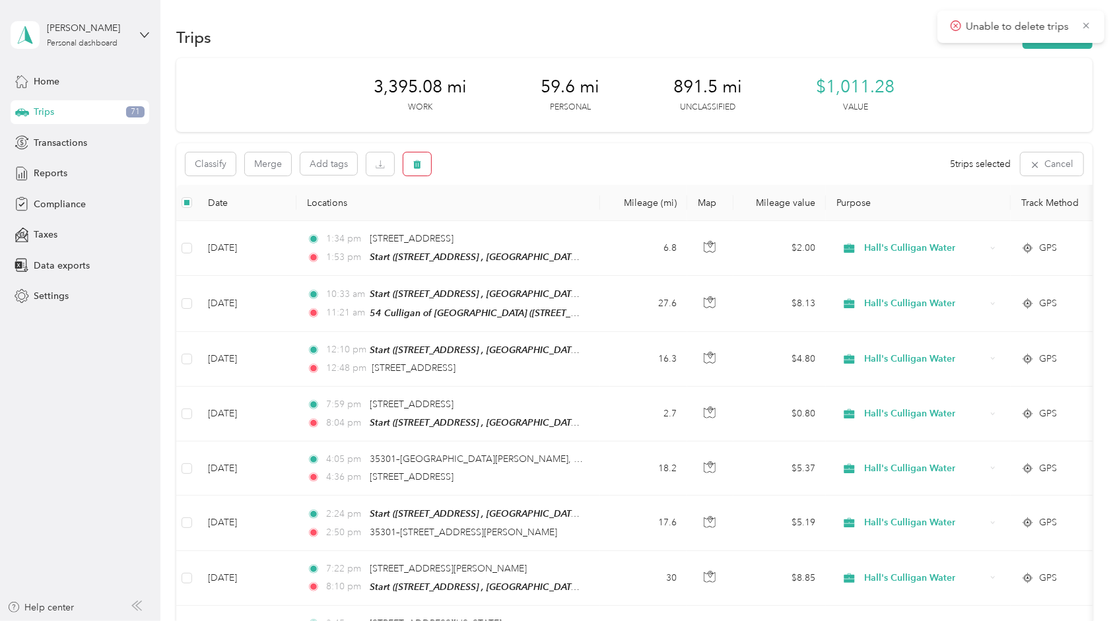
click at [404, 165] on div "Classify Merge Add tags" at bounding box center [309, 164] width 246 height 23
click at [409, 166] on button "button" at bounding box center [417, 164] width 28 height 23
click at [506, 217] on button "Yes" at bounding box center [516, 219] width 26 height 21
